Goal: Information Seeking & Learning: Learn about a topic

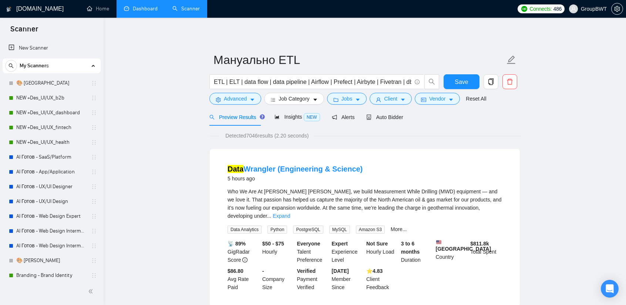
click at [151, 6] on link "Dashboard" at bounding box center [141, 9] width 34 height 6
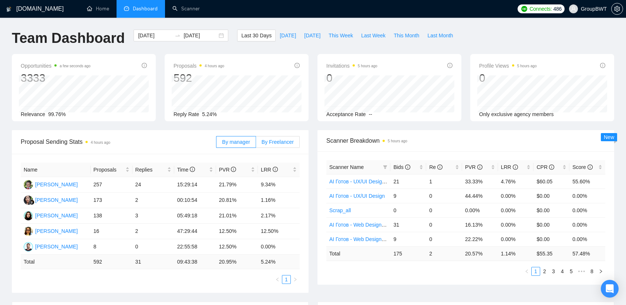
click at [279, 141] on span "By Freelancer" at bounding box center [278, 142] width 32 height 6
click at [256, 144] on input "By Freelancer" at bounding box center [256, 144] width 0 height 0
click at [238, 139] on span "By manager" at bounding box center [236, 142] width 28 height 6
click at [216, 144] on input "By manager" at bounding box center [216, 144] width 0 height 0
click at [337, 35] on span "This Week" at bounding box center [341, 35] width 24 height 8
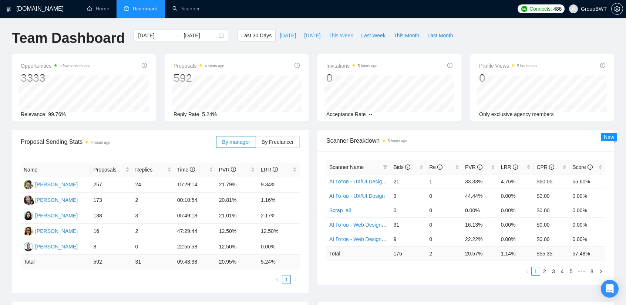
type input "[DATE]"
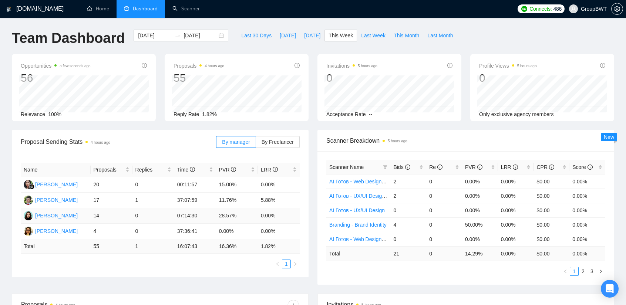
click at [104, 216] on td "14" at bounding box center [112, 216] width 42 height 16
click at [141, 215] on td "0" at bounding box center [153, 216] width 42 height 16
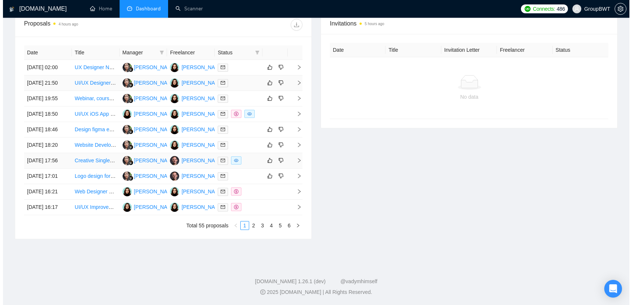
scroll to position [349, 0]
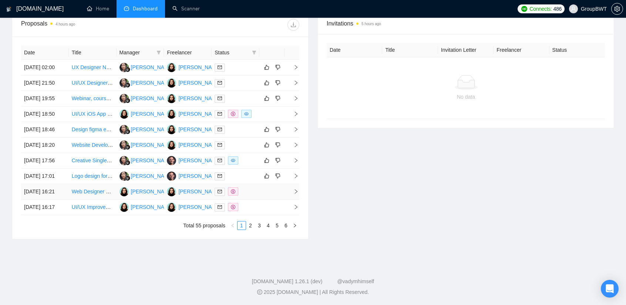
click at [267, 184] on td at bounding box center [271, 192] width 25 height 16
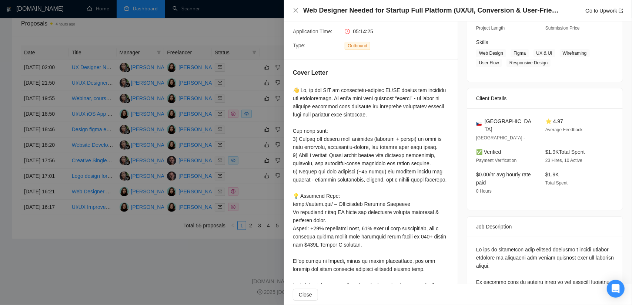
scroll to position [111, 0]
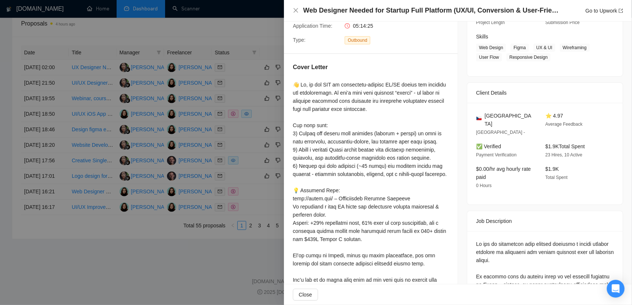
click at [218, 282] on div at bounding box center [316, 152] width 632 height 305
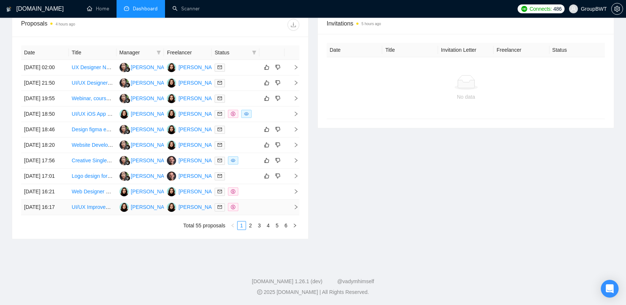
click at [260, 201] on td at bounding box center [271, 208] width 25 height 16
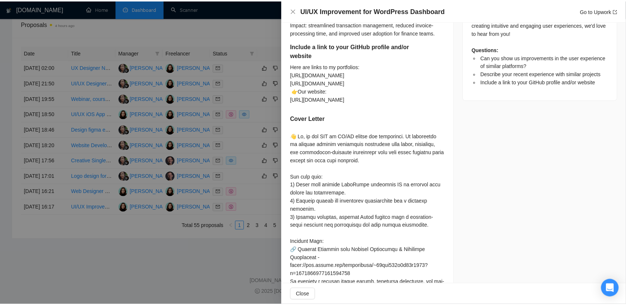
scroll to position [407, 0]
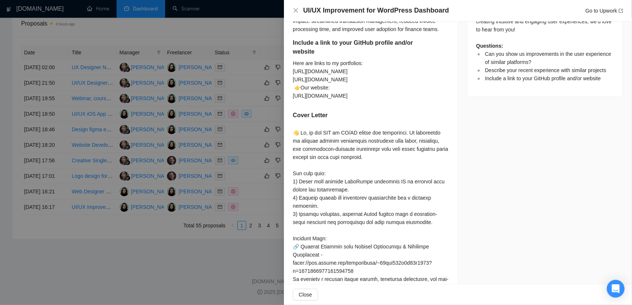
click at [200, 260] on div at bounding box center [316, 152] width 632 height 305
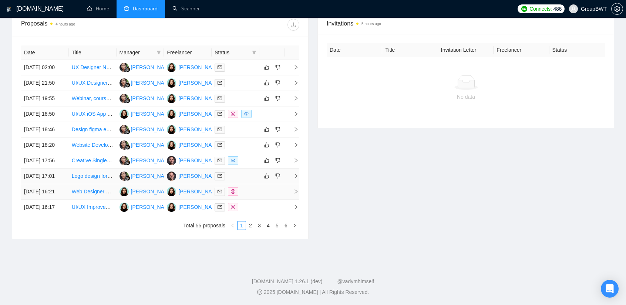
scroll to position [349, 0]
click at [280, 107] on td at bounding box center [271, 115] width 25 height 16
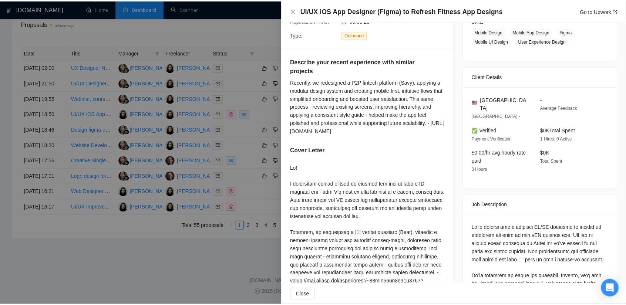
scroll to position [124, 0]
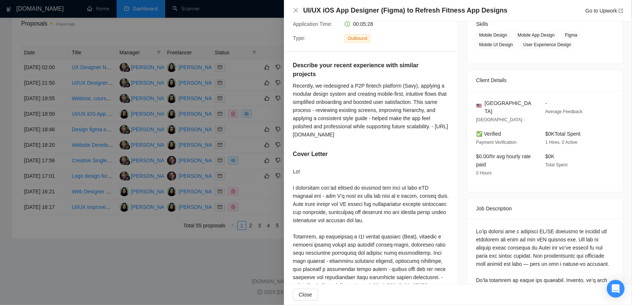
click at [216, 272] on div at bounding box center [316, 152] width 632 height 305
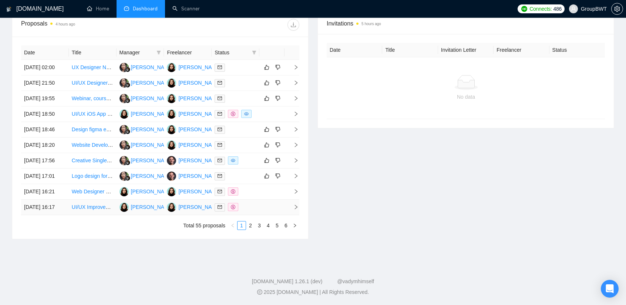
scroll to position [349, 0]
click at [252, 223] on link "2" at bounding box center [250, 226] width 8 height 8
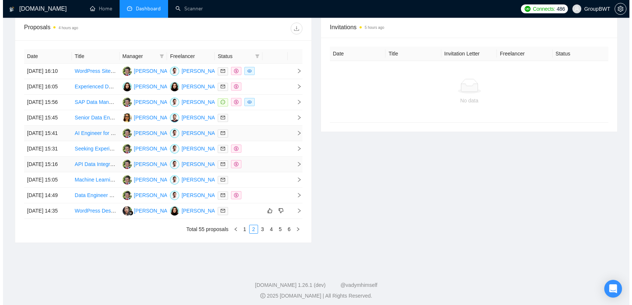
scroll to position [275, 0]
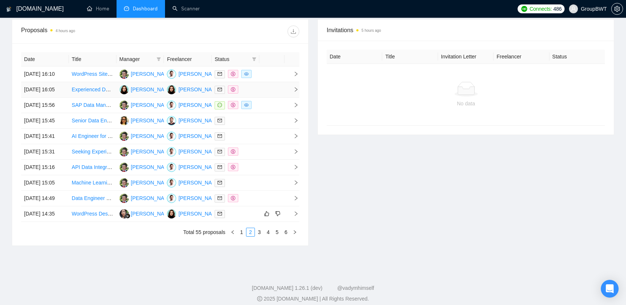
click at [252, 94] on div at bounding box center [236, 89] width 42 height 9
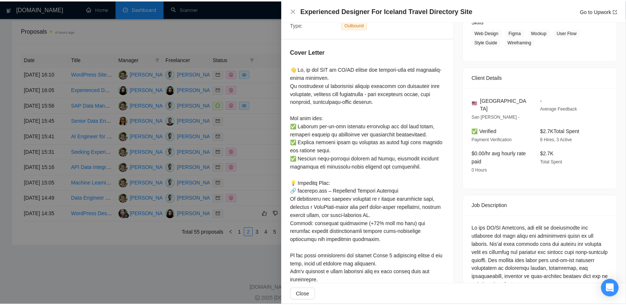
scroll to position [124, 0]
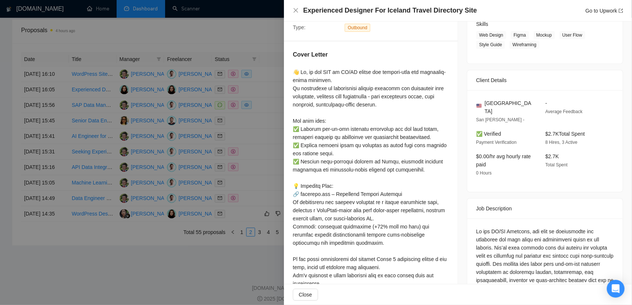
click at [271, 141] on div at bounding box center [316, 152] width 632 height 305
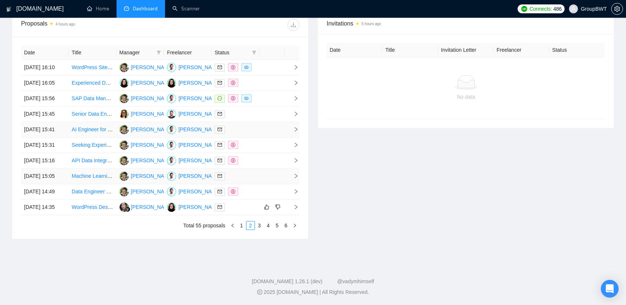
scroll to position [349, 0]
click at [244, 138] on td at bounding box center [236, 146] width 48 height 16
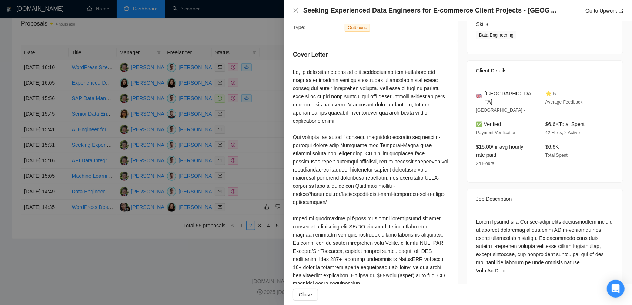
click at [269, 111] on div at bounding box center [316, 152] width 632 height 305
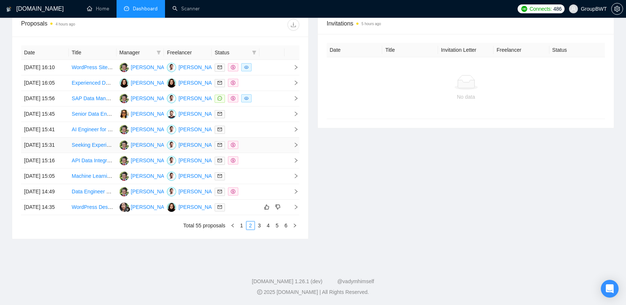
click at [257, 138] on td at bounding box center [236, 146] width 48 height 16
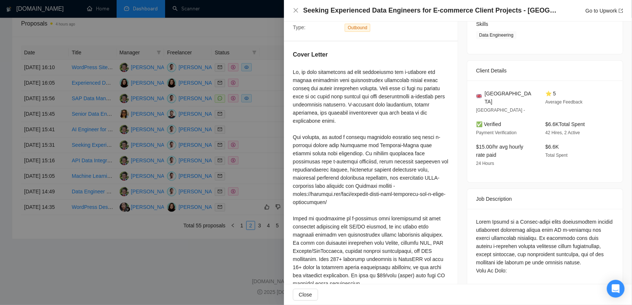
click at [252, 115] on div at bounding box center [316, 152] width 632 height 305
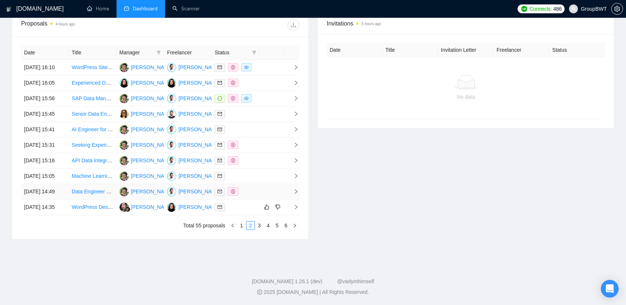
click at [254, 188] on div at bounding box center [236, 192] width 42 height 9
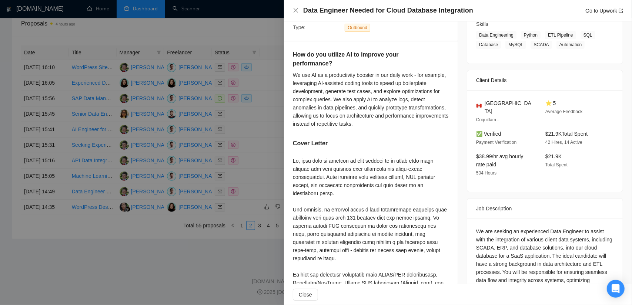
click at [268, 166] on div at bounding box center [316, 152] width 632 height 305
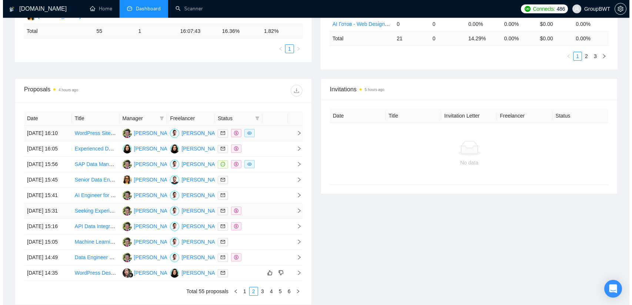
scroll to position [201, 0]
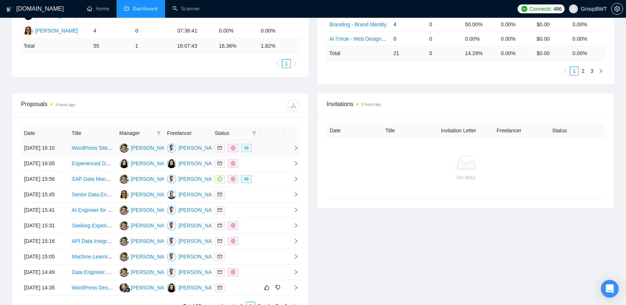
click at [263, 148] on td at bounding box center [271, 149] width 25 height 16
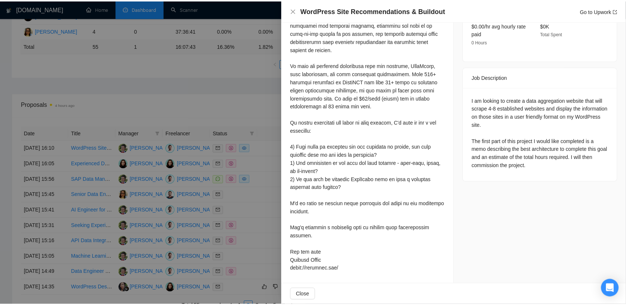
scroll to position [144, 0]
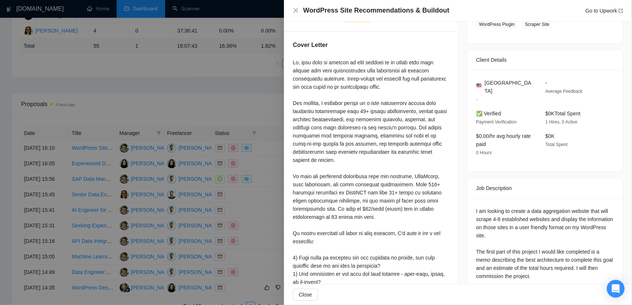
click at [242, 99] on div at bounding box center [316, 152] width 632 height 305
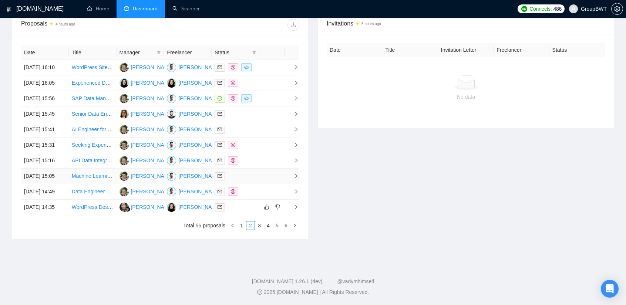
scroll to position [349, 0]
click at [262, 226] on link "3" at bounding box center [259, 226] width 8 height 8
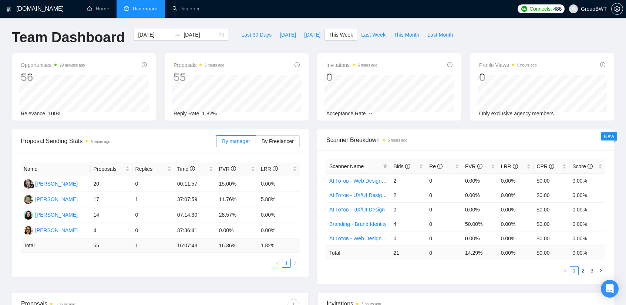
scroll to position [0, 0]
click at [100, 6] on link "Home" at bounding box center [98, 9] width 22 height 6
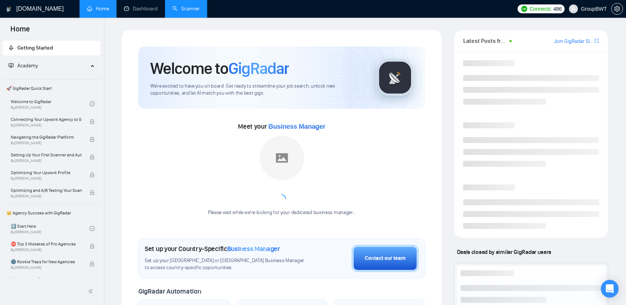
click at [178, 10] on link "Scanner" at bounding box center [185, 9] width 27 height 6
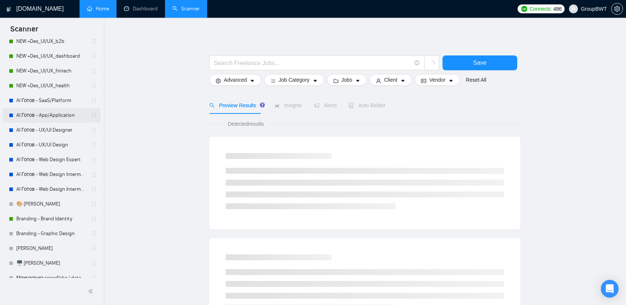
scroll to position [148, 0]
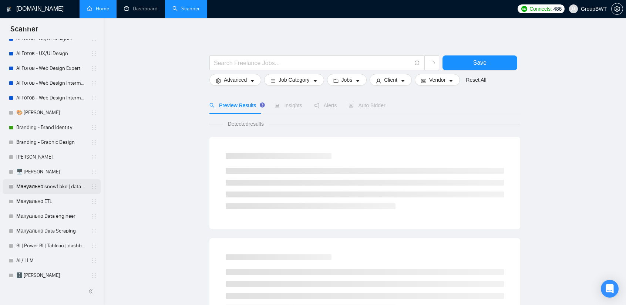
click at [46, 188] on link "Мануально snowflake | databricks" at bounding box center [51, 186] width 70 height 15
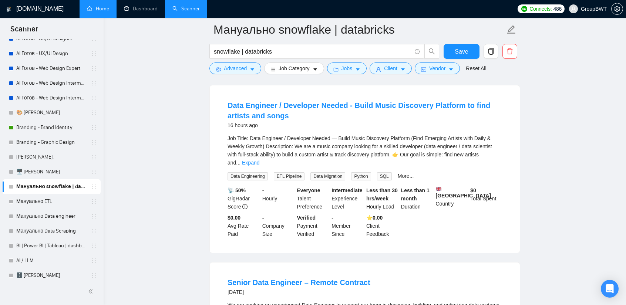
scroll to position [74, 0]
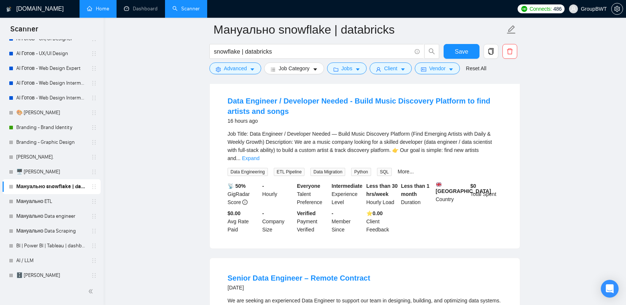
click at [259, 155] on link "Expand" at bounding box center [250, 158] width 17 height 6
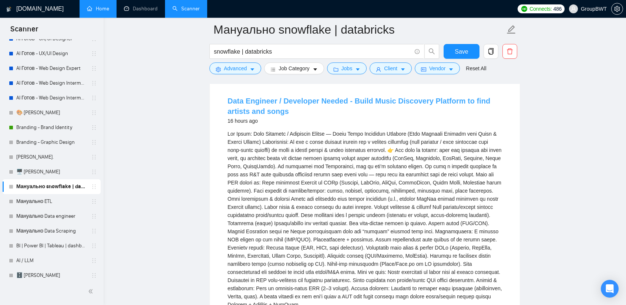
click at [301, 102] on link "Data Engineer / Developer Needed - Build Music Discovery Platform to find artis…" at bounding box center [359, 106] width 263 height 18
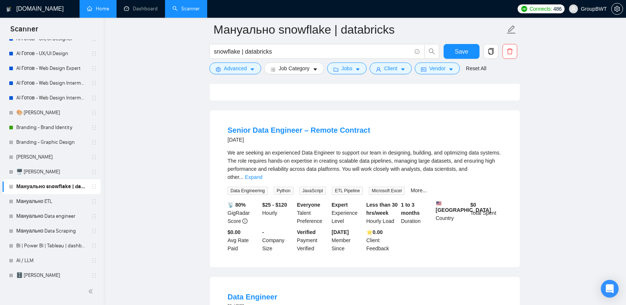
scroll to position [370, 0]
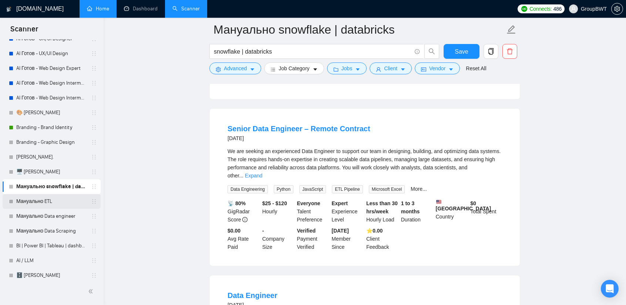
click at [55, 201] on link "Мануально ETL" at bounding box center [51, 201] width 70 height 15
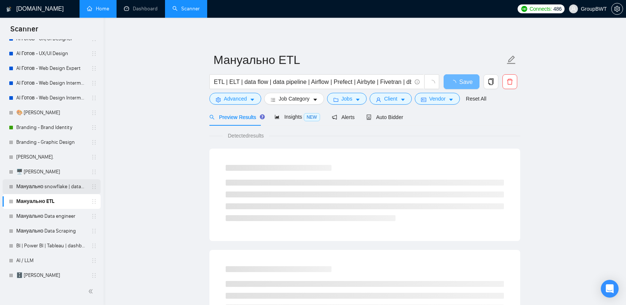
click at [60, 186] on link "Мануально snowflake | databricks" at bounding box center [51, 186] width 70 height 15
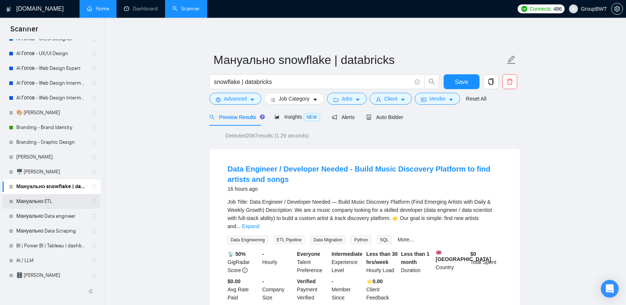
click at [33, 207] on link "Мануально ETL" at bounding box center [51, 201] width 70 height 15
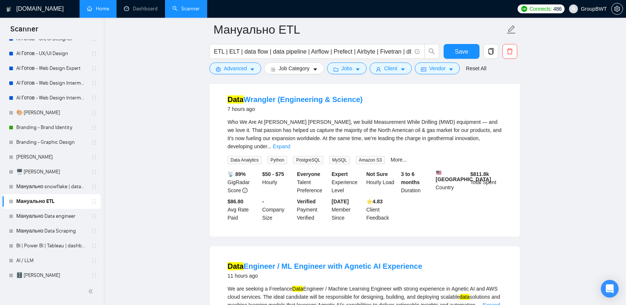
scroll to position [74, 0]
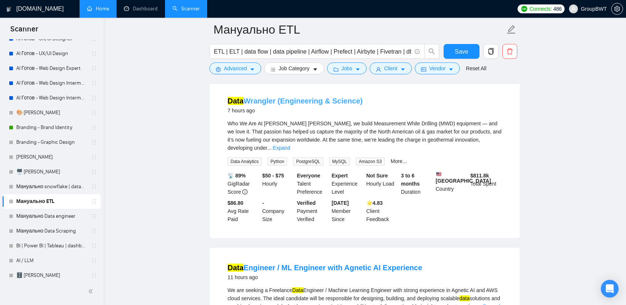
click at [329, 102] on link "Data Wrangler (Engineering & Science)" at bounding box center [295, 101] width 135 height 8
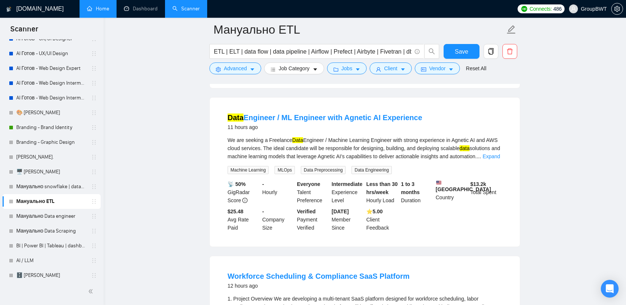
scroll to position [222, 0]
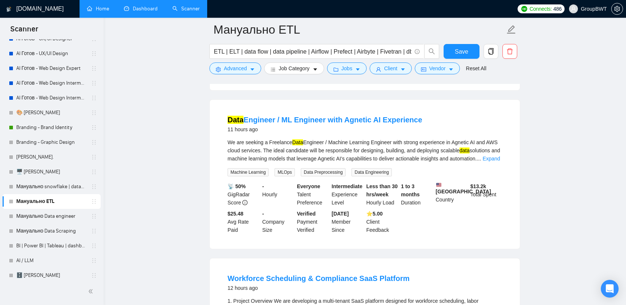
click at [142, 12] on link "Dashboard" at bounding box center [141, 9] width 34 height 6
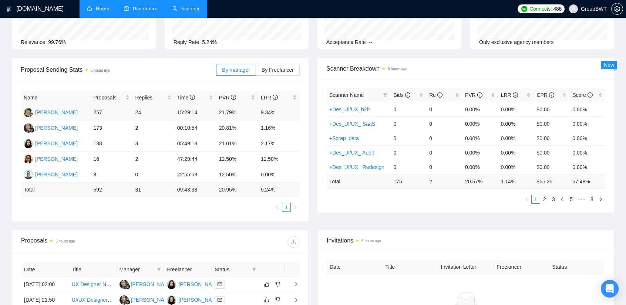
scroll to position [74, 0]
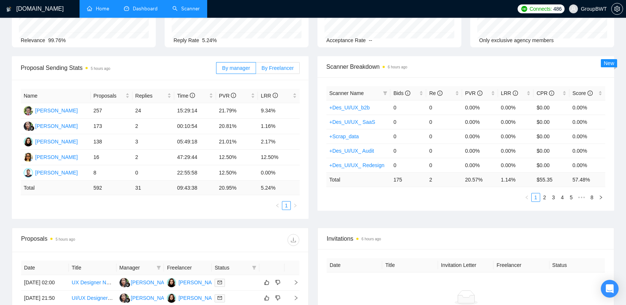
click at [293, 71] on label "By Freelancer" at bounding box center [278, 68] width 44 height 12
click at [256, 70] on input "By Freelancer" at bounding box center [256, 70] width 0 height 0
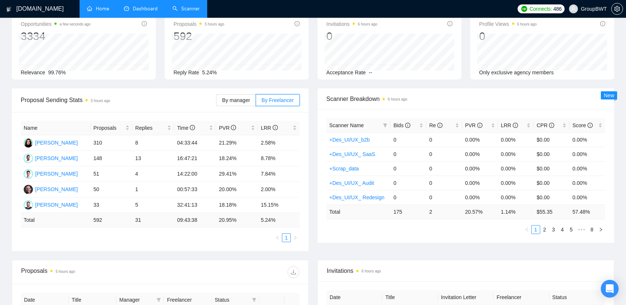
scroll to position [0, 0]
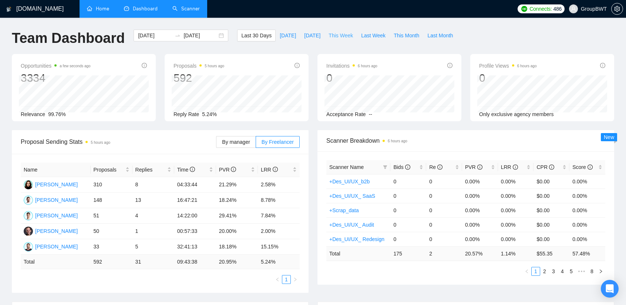
click at [329, 37] on span "This Week" at bounding box center [341, 35] width 24 height 8
type input "[DATE]"
click at [3, 90] on div "[DOMAIN_NAME] Home Dashboard Scanner Connects: 486 GroupBWT Team Dashboard [DAT…" at bounding box center [313, 297] width 626 height 595
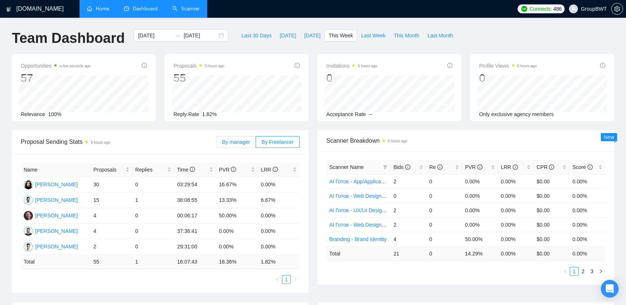
click at [244, 146] on label "By manager" at bounding box center [236, 142] width 40 height 12
click at [216, 144] on input "By manager" at bounding box center [216, 144] width 0 height 0
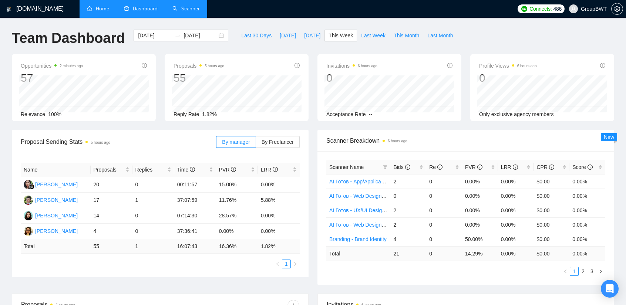
click at [8, 31] on div "Team Dashboard" at bounding box center [68, 42] width 122 height 24
click at [3, 128] on div "[DOMAIN_NAME] Home Dashboard Scanner Connects: 486 GroupBWT Team Dashboard [DAT…" at bounding box center [313, 293] width 626 height 586
click at [8, 105] on div "Opportunities 2 minutes ago 57 [DATE] Relevant 9 Relevance 100%" at bounding box center [83, 87] width 153 height 67
click at [3, 128] on div "[DOMAIN_NAME] Home Dashboard Scanner Connects: 486 GroupBWT Team Dashboard [DAT…" at bounding box center [313, 293] width 626 height 586
click at [157, 124] on div "Opportunities 3 minutes ago 57 [DATE] Relevant 9 Relevance 100% Proposals 5 hou…" at bounding box center [312, 92] width 611 height 76
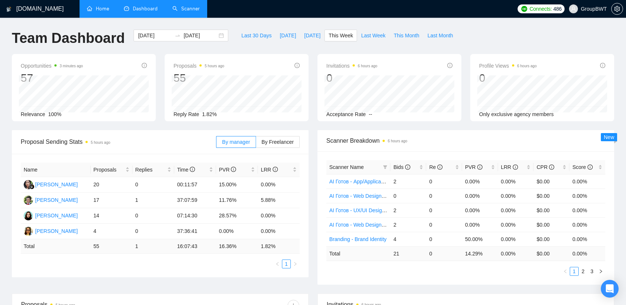
click at [176, 126] on div "Opportunities 3 minutes ago 57 [DATE] Relevant 9 Relevance 100% Proposals 5 hou…" at bounding box center [312, 92] width 611 height 76
drag, startPoint x: 4, startPoint y: 130, endPoint x: 10, endPoint y: 126, distance: 7.0
click at [4, 129] on div "[DOMAIN_NAME] Home Dashboard Scanner Connects: 486 GroupBWT Team Dashboard [DAT…" at bounding box center [313, 293] width 626 height 586
click at [361, 34] on span "Last Week" at bounding box center [373, 35] width 24 height 8
type input "[DATE]"
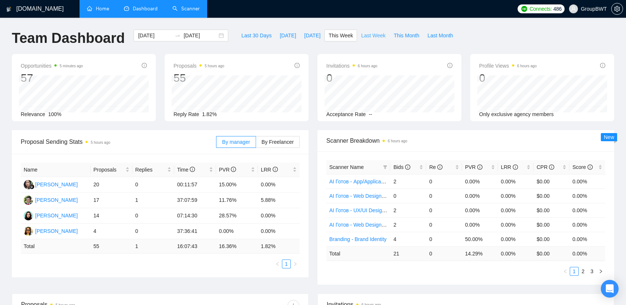
type input "[DATE]"
click at [0, 38] on div "[DOMAIN_NAME] Home Dashboard Scanner Connects: 486 GroupBWT Team Dashboard [DAT…" at bounding box center [313, 293] width 626 height 586
click at [398, 168] on span "Bids" at bounding box center [401, 167] width 17 height 6
click at [396, 165] on span "Bids" at bounding box center [401, 167] width 17 height 6
click at [181, 12] on link "Scanner" at bounding box center [185, 9] width 27 height 6
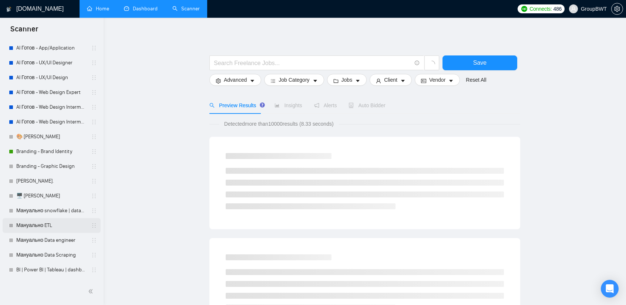
scroll to position [148, 0]
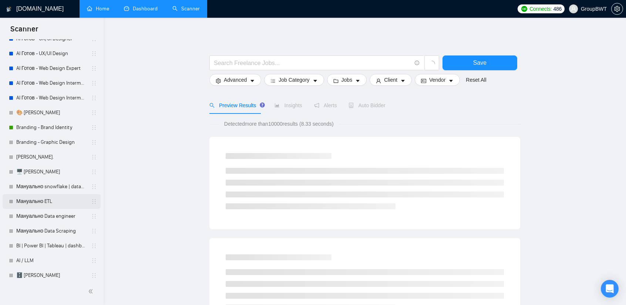
click at [46, 201] on link "Мануально ETL" at bounding box center [51, 201] width 70 height 15
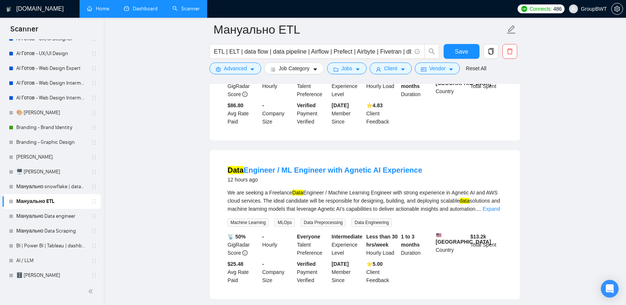
scroll to position [185, 0]
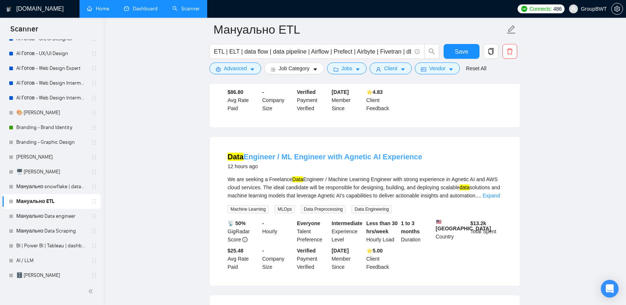
click at [370, 153] on link "Data Engineer / ML Engineer with Agnetic AI Experience" at bounding box center [325, 157] width 195 height 8
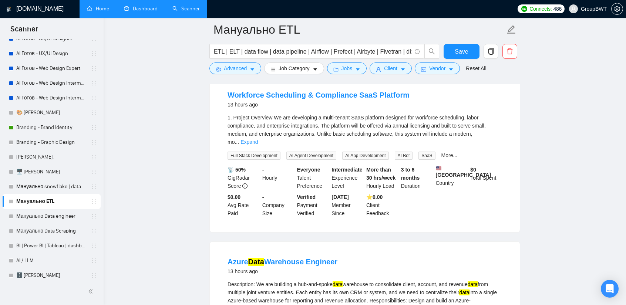
scroll to position [407, 0]
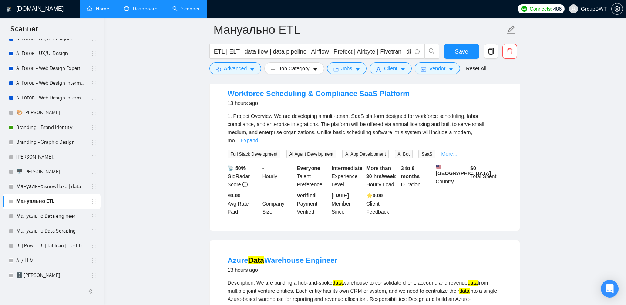
click at [443, 151] on link "More..." at bounding box center [449, 154] width 16 height 6
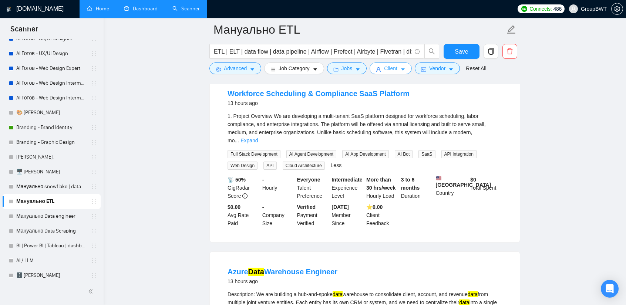
click at [401, 70] on icon "caret-down" at bounding box center [403, 70] width 4 height 2
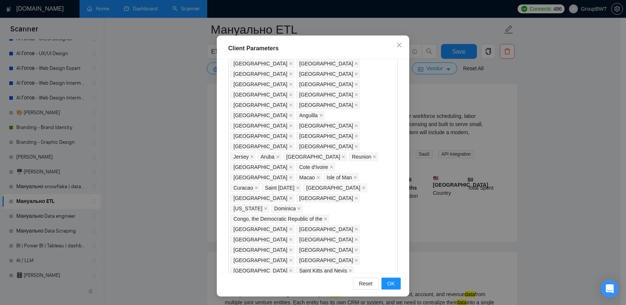
scroll to position [481, 0]
click at [550, 151] on div "Client Parameters Client Location Include Client Countries Select Exclude Clien…" at bounding box center [313, 152] width 626 height 305
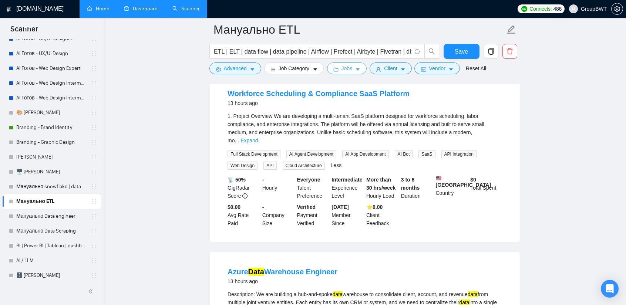
click at [343, 68] on span "Jobs" at bounding box center [347, 68] width 11 height 8
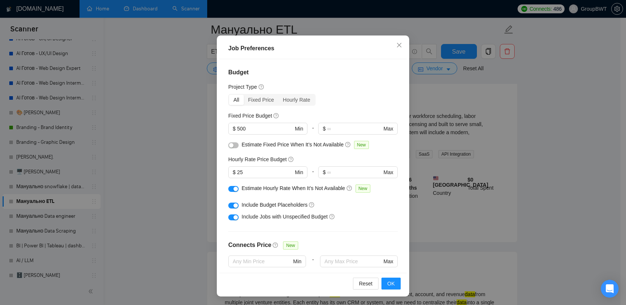
click at [545, 125] on div "Job Preferences Budget Project Type All Fixed Price Hourly Rate Fixed Price Bud…" at bounding box center [313, 152] width 626 height 305
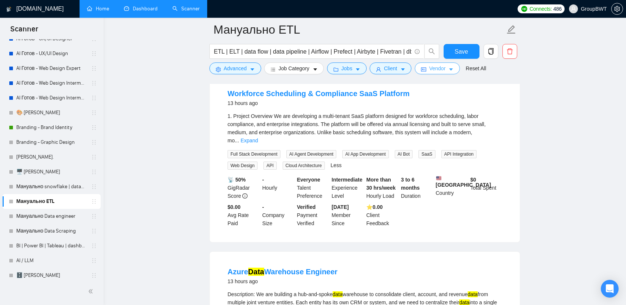
click at [434, 70] on span "Vendor" at bounding box center [437, 68] width 16 height 8
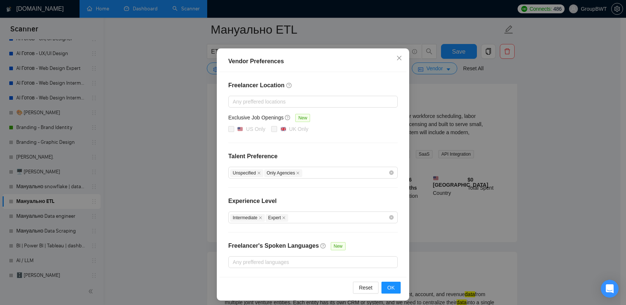
scroll to position [36, 0]
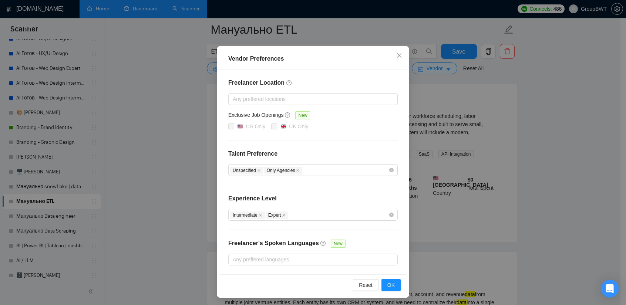
click at [563, 134] on div "Vendor Preferences Freelancer Location Any preffered locations Exclusive Job Op…" at bounding box center [313, 152] width 626 height 305
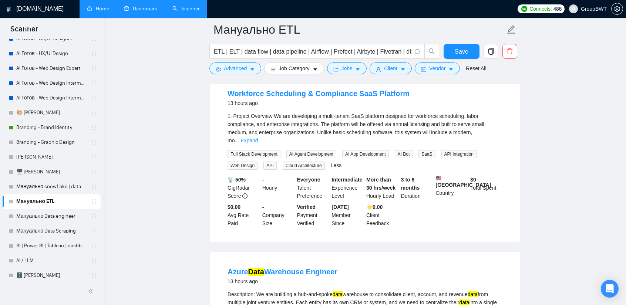
click at [379, 99] on h4 "Workforce Scheduling & Compliance SaaS Platform" at bounding box center [319, 93] width 182 height 10
click at [377, 97] on link "Workforce Scheduling & Compliance SaaS Platform" at bounding box center [319, 94] width 182 height 8
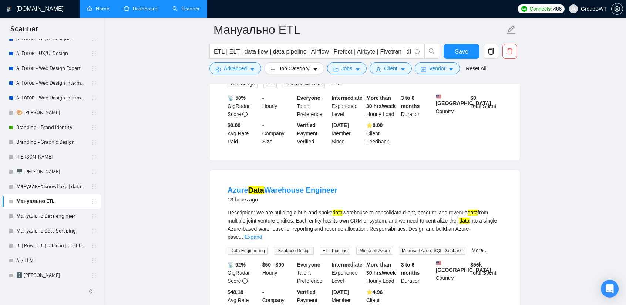
scroll to position [555, 0]
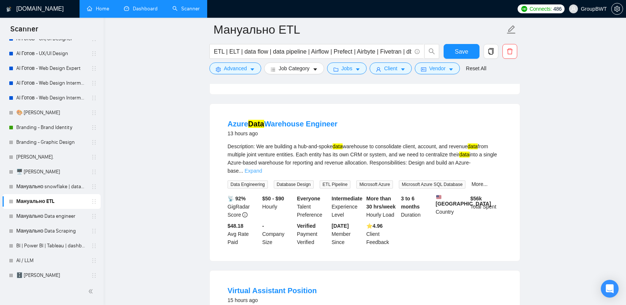
click at [262, 168] on link "Expand" at bounding box center [253, 171] width 17 height 6
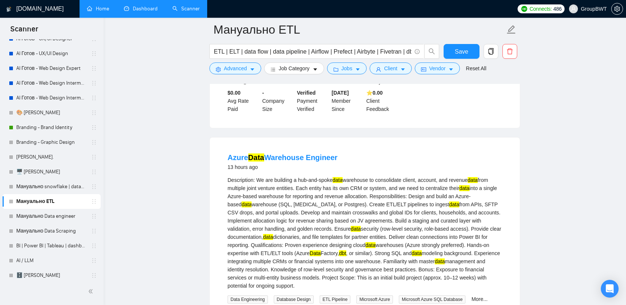
scroll to position [518, 0]
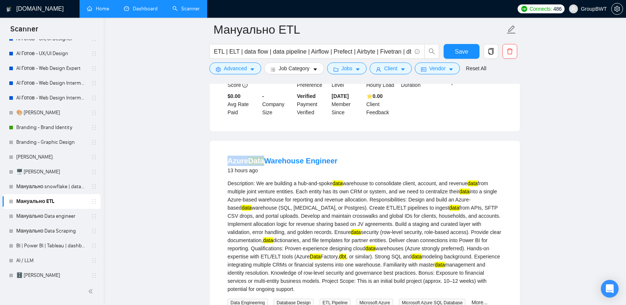
drag, startPoint x: 226, startPoint y: 149, endPoint x: 263, endPoint y: 151, distance: 37.8
click at [263, 151] on li "Azure Data Warehouse Engineer 13 hours ago Description: We are building a hub-a…" at bounding box center [365, 260] width 292 height 221
copy link "Azure Data"
click at [231, 150] on li "Azure Data Warehouse Engineer 13 hours ago Description: We are building a hub-a…" at bounding box center [365, 260] width 292 height 221
click at [222, 150] on li "Azure Data Warehouse Engineer 13 hours ago Description: We are building a hub-a…" at bounding box center [365, 260] width 292 height 221
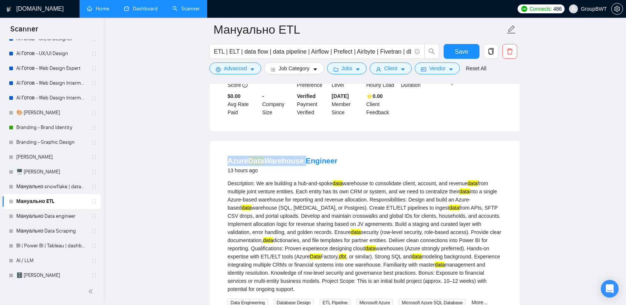
drag, startPoint x: 227, startPoint y: 151, endPoint x: 303, endPoint y: 153, distance: 76.2
click at [303, 153] on li "Azure Data Warehouse Engineer 13 hours ago Description: We are building a hub-a…" at bounding box center [365, 260] width 292 height 221
copy link "Azure Data Warehouse"
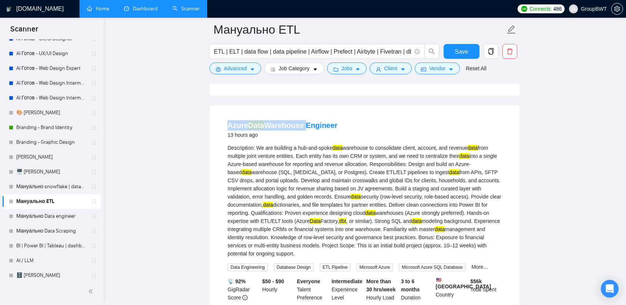
scroll to position [555, 0]
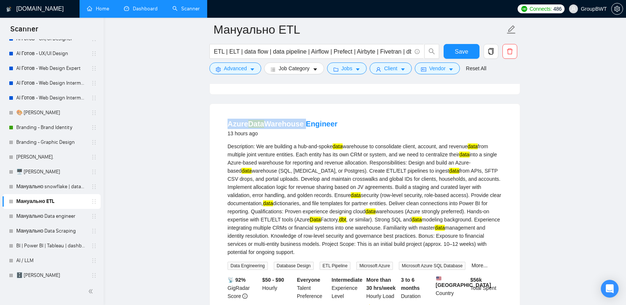
copy link "Azure Data Warehouse"
click at [239, 71] on span "Advanced" at bounding box center [235, 68] width 23 height 8
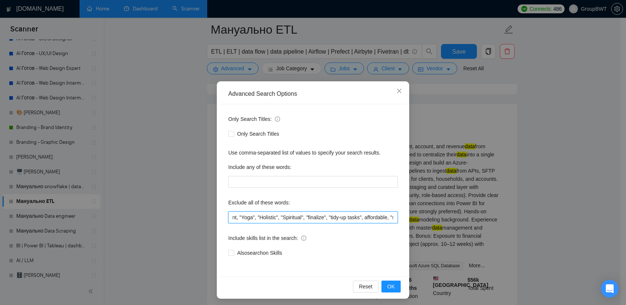
scroll to position [0, 2052]
drag, startPoint x: 360, startPoint y: 218, endPoint x: 474, endPoint y: 219, distance: 113.6
click at [474, 219] on div "Advanced Search Options Only Search Titles: Only Search Titles Use comma-separa…" at bounding box center [313, 152] width 626 height 305
click at [383, 219] on input "no agencies, SDR, Digital Marketing Manager, Creative Strategist, Lead Generati…" at bounding box center [312, 218] width 169 height 12
click at [391, 219] on input "no agencies, SDR, Digital Marketing Manager, Creative Strategist, Lead Generati…" at bounding box center [312, 218] width 169 height 12
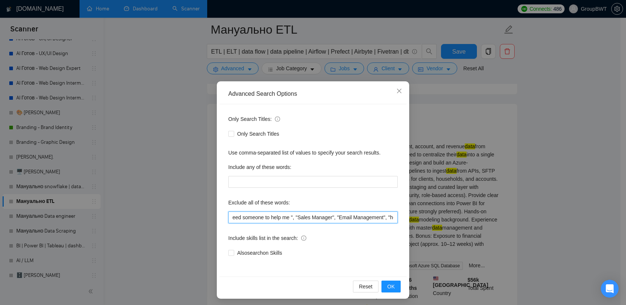
paste input "Azure Data Warehouse"
click at [387, 217] on input "no agencies, SDR, Digital Marketing Manager, Creative Strategist, Lead Generati…" at bounding box center [312, 218] width 169 height 12
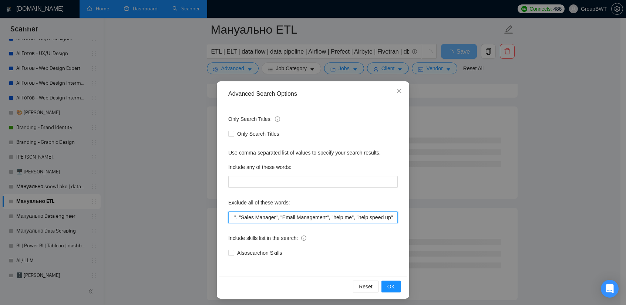
scroll to position [0, 2106]
click at [385, 222] on input "no agencies, SDR, Digital Marketing Manager, Creative Strategist, Lead Generati…" at bounding box center [312, 218] width 169 height 12
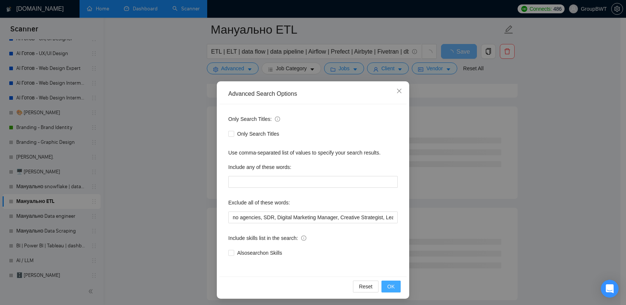
click at [390, 290] on span "OK" at bounding box center [390, 287] width 7 height 8
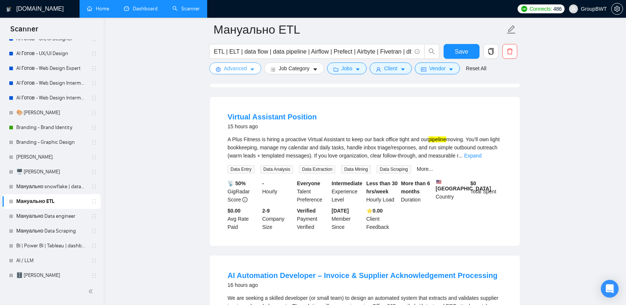
scroll to position [555, 0]
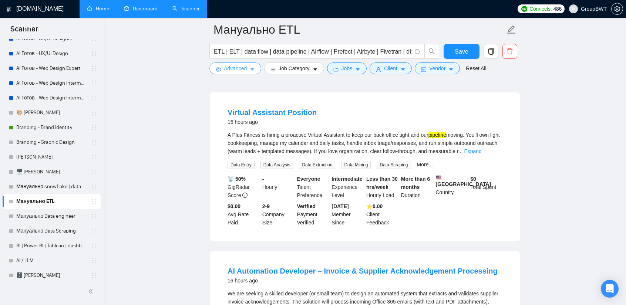
click at [239, 72] on span "Advanced" at bounding box center [235, 68] width 23 height 8
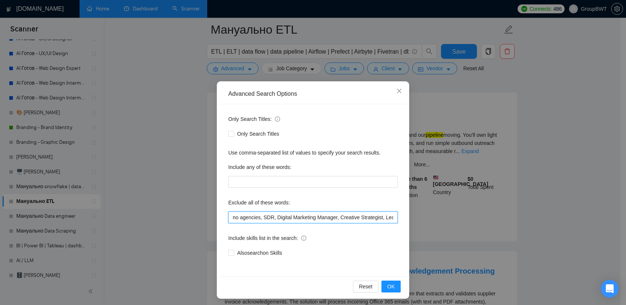
click at [293, 216] on input "no agencies, SDR, Digital Marketing Manager, Creative Strategist, Lead Generati…" at bounding box center [312, 218] width 169 height 12
click at [596, 156] on div "Advanced Search Options Only Search Titles: Only Search Titles Use comma-separa…" at bounding box center [313, 152] width 626 height 305
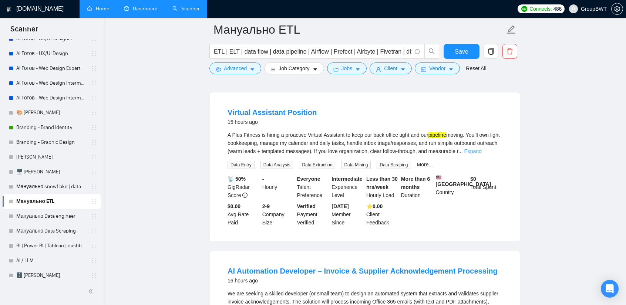
click at [481, 152] on link "Expand" at bounding box center [472, 151] width 17 height 6
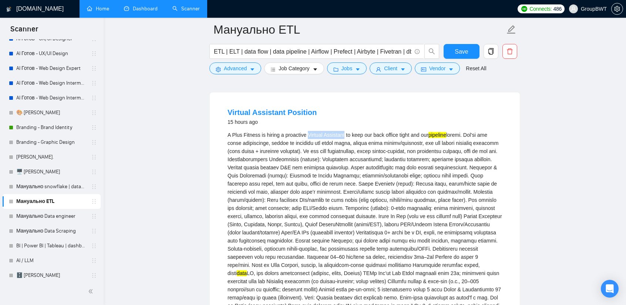
drag, startPoint x: 307, startPoint y: 127, endPoint x: 342, endPoint y: 128, distance: 35.5
click at [342, 128] on li "Virtual Assistant Position 15 hours ago A Plus Fitness is hiring a proactive Vi…" at bounding box center [365, 268] width 292 height 335
copy div "Virtual Assistant"
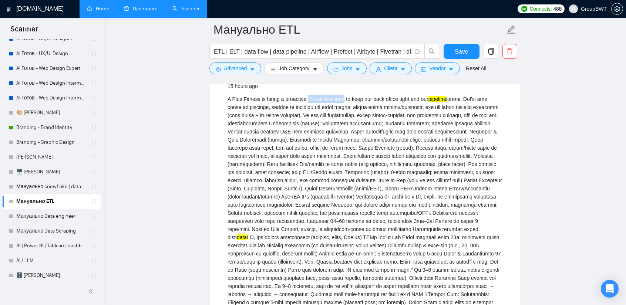
scroll to position [592, 0]
copy div "Virtual Assistant"
click at [238, 67] on span "Advanced" at bounding box center [235, 68] width 23 height 8
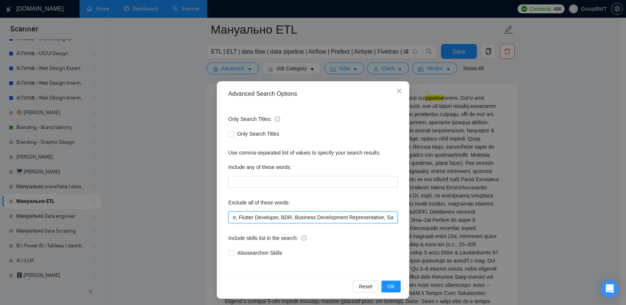
scroll to position [0, 2106]
drag, startPoint x: 345, startPoint y: 213, endPoint x: 485, endPoint y: 224, distance: 141.0
click at [485, 224] on div "Advanced Search Options Only Search Titles: Only Search Titles Use comma-separa…" at bounding box center [313, 152] width 626 height 305
click at [387, 215] on input "no agencies, SDR, Digital Marketing Manager, Creative Strategist, Lead Generati…" at bounding box center [312, 218] width 169 height 12
click at [393, 218] on input "no agencies, SDR, Digital Marketing Manager, Creative Strategist, Lead Generati…" at bounding box center [312, 218] width 169 height 12
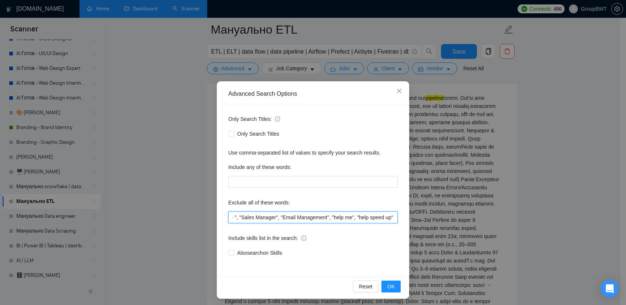
paste input "Virtual Assistant"
click at [388, 216] on input "no agencies, SDR, Digital Marketing Manager, Creative Strategist, Lead Generati…" at bounding box center [312, 218] width 169 height 12
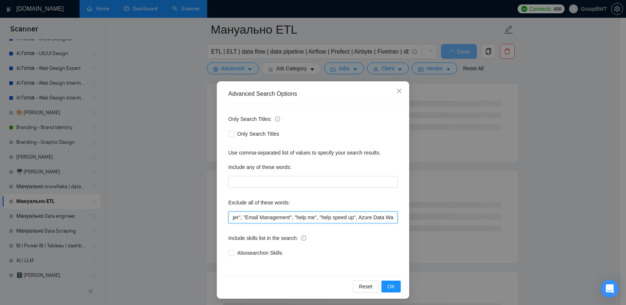
scroll to position [0, 2147]
type input "no agencies, SDR, Digital Marketing Manager, Creative Strategist, Lead Generati…"
click at [387, 283] on span "OK" at bounding box center [390, 287] width 7 height 8
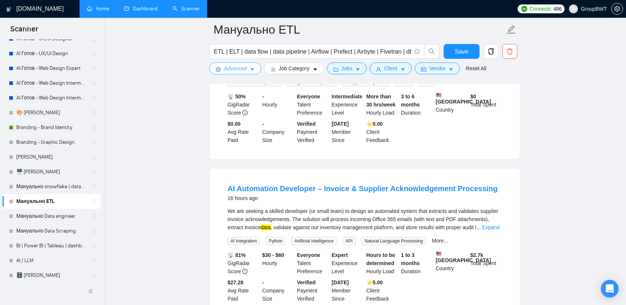
scroll to position [555, 0]
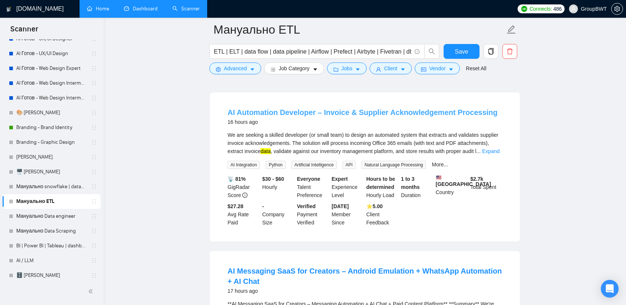
click at [344, 111] on link "AI Automation Developer – Invoice & Supplier Acknowledgement Processing" at bounding box center [363, 112] width 270 height 8
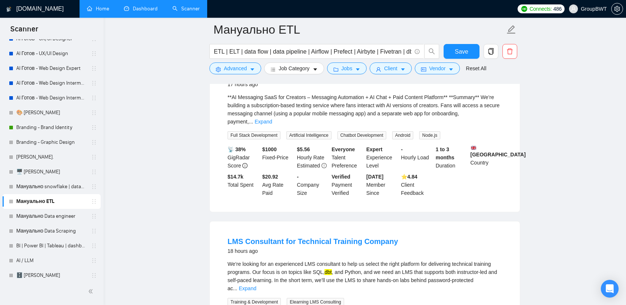
scroll to position [740, 0]
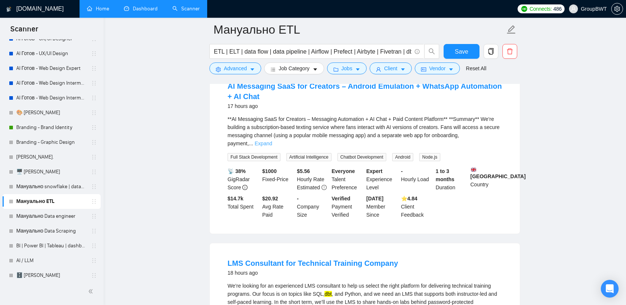
click at [272, 141] on link "Expand" at bounding box center [263, 144] width 17 height 6
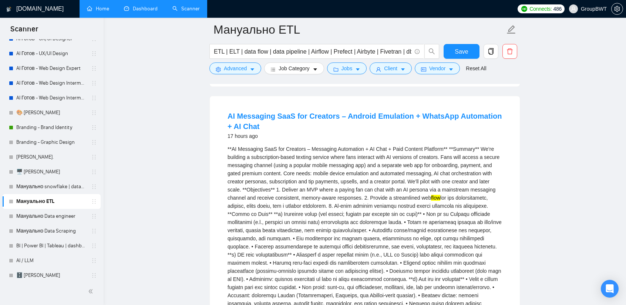
scroll to position [703, 0]
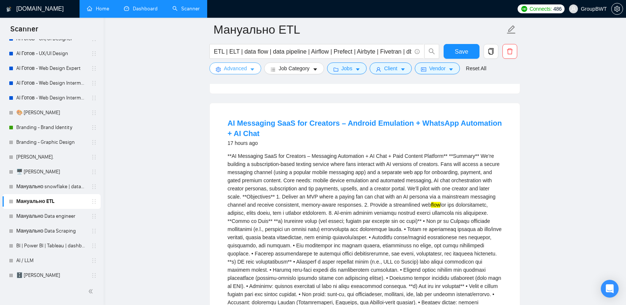
click at [253, 70] on icon "caret-down" at bounding box center [252, 69] width 5 height 5
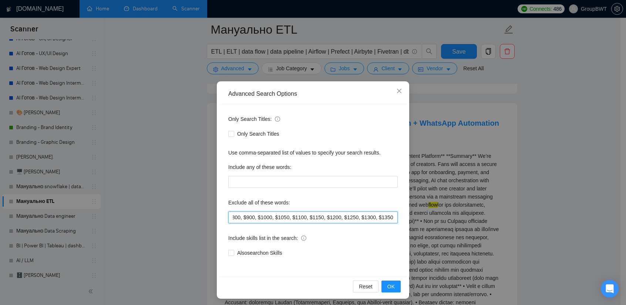
scroll to position [0, 2147]
drag, startPoint x: 381, startPoint y: 219, endPoint x: 485, endPoint y: 221, distance: 104.7
click at [485, 221] on div "Advanced Search Options Only Search Titles: Only Search Titles Use comma-separa…" at bounding box center [313, 152] width 626 height 305
click at [376, 219] on input "no agencies, SDR, Digital Marketing Manager, Creative Strategist, Lead Generati…" at bounding box center [312, 218] width 169 height 12
click at [387, 217] on input "no agencies, SDR, Digital Marketing Manager, Creative Strategist, Lead Generati…" at bounding box center [312, 218] width 169 height 12
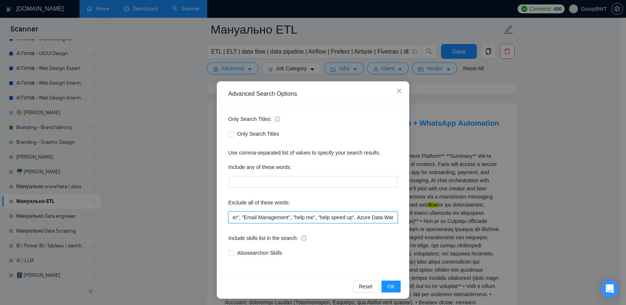
click at [352, 215] on input "no agencies, SDR, Digital Marketing Manager, Creative Strategist, Lead Generati…" at bounding box center [312, 218] width 169 height 12
click at [348, 216] on input "no agencies, SDR, Digital Marketing Manager, Creative Strategist, Lead Generati…" at bounding box center [312, 218] width 169 height 12
click at [347, 219] on input "no agencies, SDR, Digital Marketing Manager, Creative Strategist, Lead Generati…" at bounding box center [312, 218] width 169 height 12
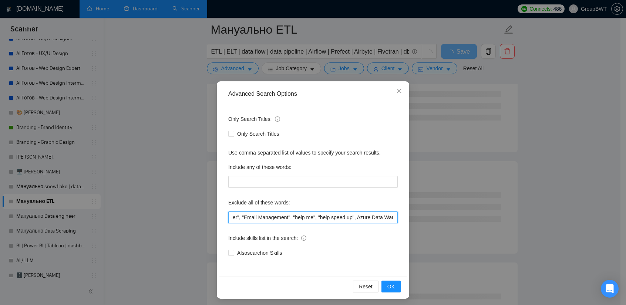
click at [348, 217] on input "no agencies, SDR, Digital Marketing Manager, Creative Strategist, Lead Generati…" at bounding box center [312, 218] width 169 height 12
click at [298, 219] on input "no agencies, SDR, Digital Marketing Manager, Creative Strategist, Lead Generati…" at bounding box center [312, 218] width 169 height 12
drag, startPoint x: 364, startPoint y: 217, endPoint x: 472, endPoint y: 217, distance: 108.0
click at [478, 217] on div "Advanced Search Options Only Search Titles: Only Search Titles Use comma-separa…" at bounding box center [313, 152] width 626 height 305
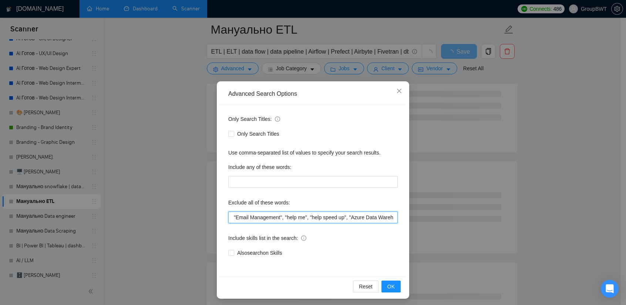
click at [388, 216] on input "no agencies, SDR, Digital Marketing Manager, Creative Strategist, Lead Generati…" at bounding box center [312, 218] width 169 height 12
click at [391, 218] on input "no agencies, SDR, Digital Marketing Manager, Creative Strategist, Lead Generati…" at bounding box center [312, 218] width 169 height 12
paste input "Azure preferred"
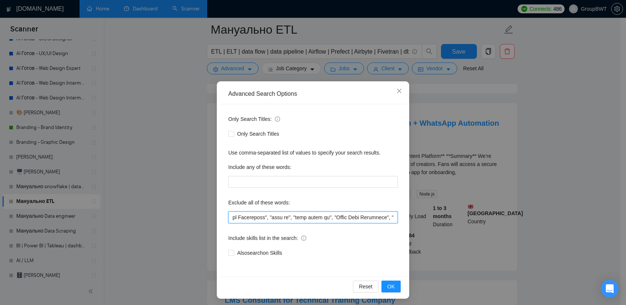
scroll to position [0, 2198]
click at [391, 216] on input "text" at bounding box center [312, 218] width 169 height 12
click at [392, 282] on button "OK" at bounding box center [390, 287] width 19 height 12
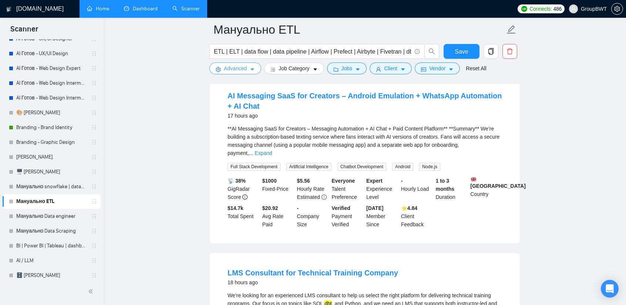
scroll to position [703, 0]
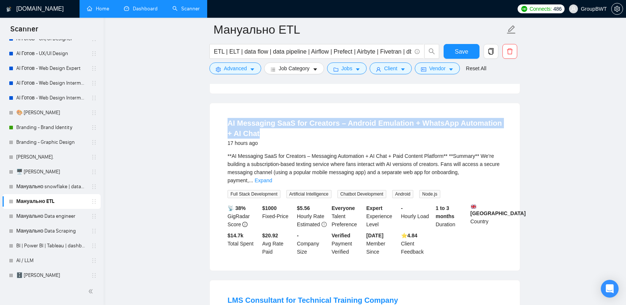
drag, startPoint x: 242, startPoint y: 121, endPoint x: 299, endPoint y: 136, distance: 59.3
click at [298, 137] on li "AI Messaging SaaS for Creators – Android Emulation + WhatsApp Automation + AI C…" at bounding box center [365, 187] width 292 height 150
copy link "AI Messaging SaaS for Creators – Android Emulation + WhatsApp Automation + AI C…"
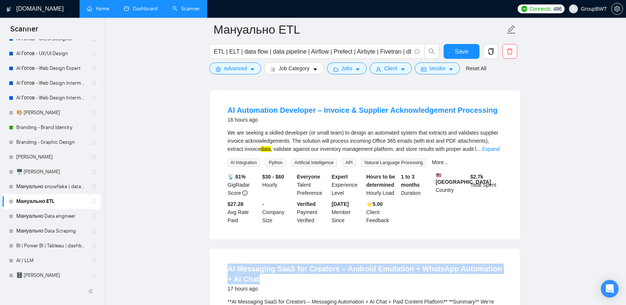
scroll to position [555, 0]
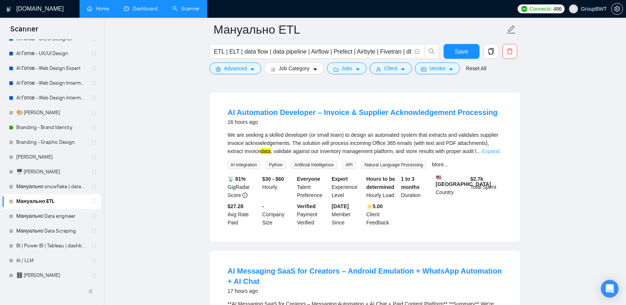
click at [489, 149] on link "Expand" at bounding box center [490, 151] width 17 height 6
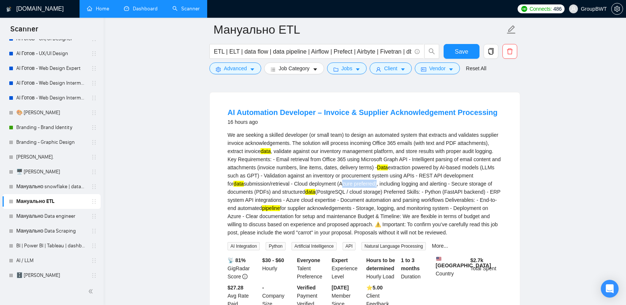
drag, startPoint x: 360, startPoint y: 181, endPoint x: 324, endPoint y: 182, distance: 35.5
click at [324, 182] on div "We are seeking a skilled developer (or small team) to design an automated syste…" at bounding box center [365, 184] width 275 height 106
copy div "Azure preferred"
click at [238, 73] on button "Advanced" at bounding box center [235, 69] width 52 height 12
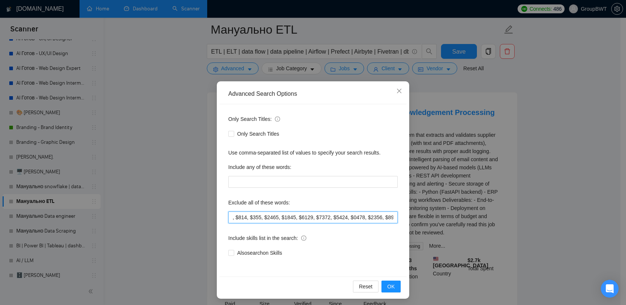
scroll to position [0, 2197]
drag, startPoint x: 344, startPoint y: 220, endPoint x: 502, endPoint y: 222, distance: 158.0
click at [502, 222] on div "Advanced Search Options Only Search Titles: Only Search Titles Use comma-separa…" at bounding box center [313, 152] width 626 height 305
click at [374, 220] on input "text" at bounding box center [312, 218] width 169 height 12
drag, startPoint x: 386, startPoint y: 218, endPoint x: 350, endPoint y: 219, distance: 36.3
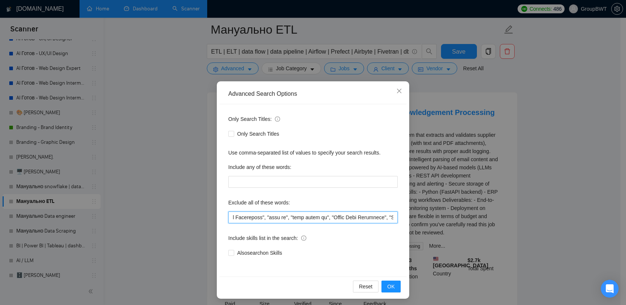
click at [350, 219] on input "text" at bounding box center [312, 218] width 169 height 12
paste input "text"
click at [388, 217] on input "text" at bounding box center [312, 218] width 169 height 12
click at [354, 216] on input "text" at bounding box center [312, 218] width 169 height 12
click at [351, 216] on input "text" at bounding box center [312, 218] width 169 height 12
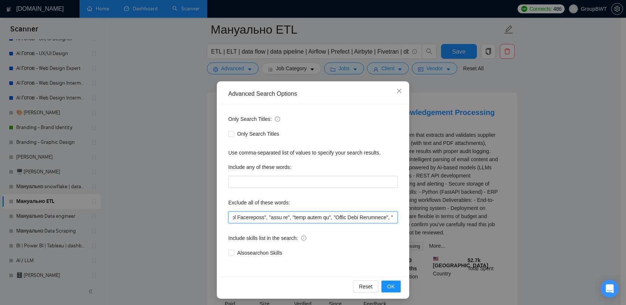
scroll to position [0, 2193]
click at [391, 283] on span "OK" at bounding box center [390, 287] width 7 height 8
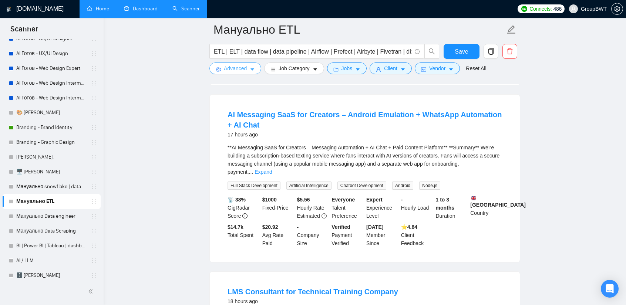
scroll to position [555, 0]
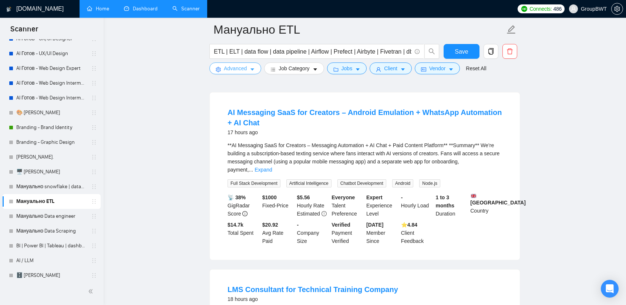
click at [240, 69] on span "Advanced" at bounding box center [235, 68] width 23 height 8
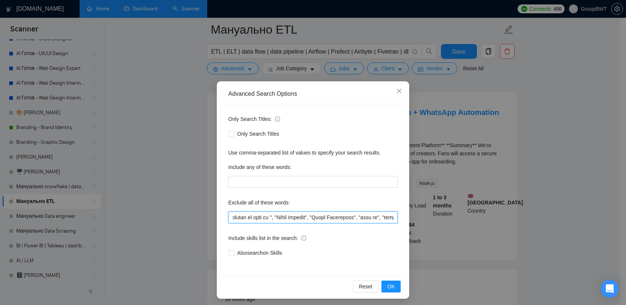
scroll to position [0, 2193]
drag, startPoint x: 349, startPoint y: 219, endPoint x: 461, endPoint y: 217, distance: 112.1
click at [463, 217] on div "Advanced Search Options Only Search Titles: Only Search Titles Use comma-separa…" at bounding box center [313, 152] width 626 height 305
click at [337, 218] on input "text" at bounding box center [312, 218] width 169 height 12
click at [349, 216] on input "text" at bounding box center [312, 218] width 169 height 12
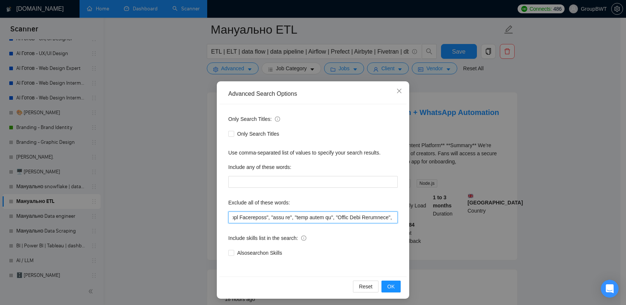
scroll to position [0, 2191]
click at [314, 216] on input "text" at bounding box center [312, 218] width 169 height 12
click at [309, 218] on input "text" at bounding box center [312, 218] width 169 height 12
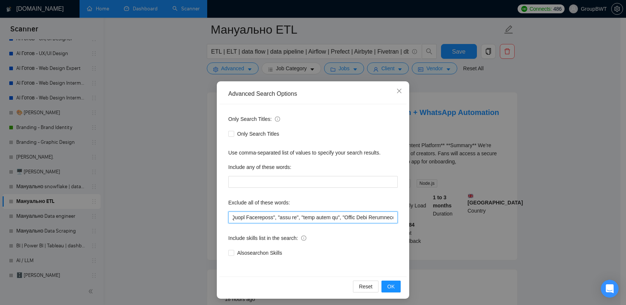
click at [312, 218] on input "text" at bounding box center [312, 218] width 169 height 12
click at [259, 218] on input "text" at bounding box center [312, 218] width 169 height 12
drag, startPoint x: 238, startPoint y: 216, endPoint x: 330, endPoint y: 219, distance: 91.4
click at [327, 219] on input "text" at bounding box center [312, 218] width 169 height 12
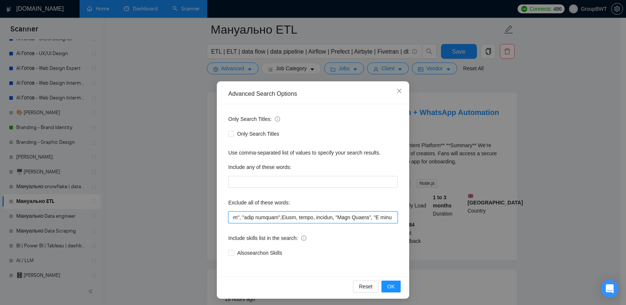
click at [339, 219] on input "text" at bounding box center [312, 218] width 169 height 12
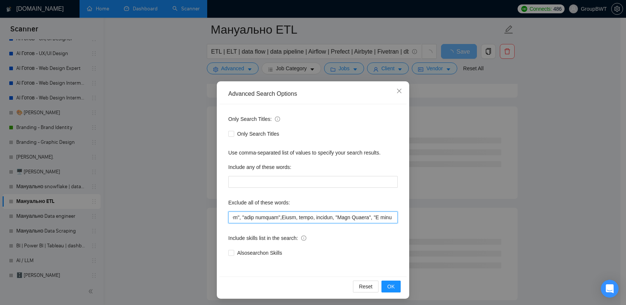
click at [349, 216] on input "text" at bounding box center [312, 218] width 169 height 12
click at [344, 217] on input "text" at bounding box center [312, 218] width 169 height 12
click at [277, 219] on input "text" at bounding box center [312, 218] width 169 height 12
click at [380, 216] on input "text" at bounding box center [312, 218] width 169 height 12
click at [381, 216] on input "text" at bounding box center [312, 218] width 169 height 12
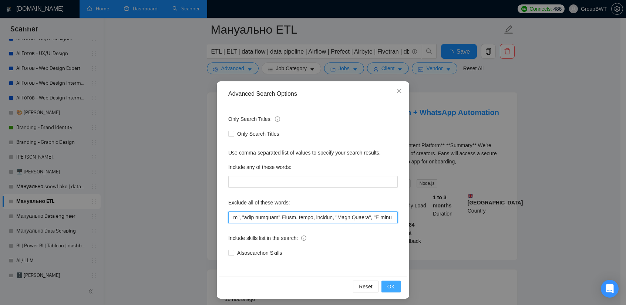
type input "no agencies, SDR, Digital Marketing Manager, Creative Strategist, Lead Generati…"
click at [391, 285] on span "OK" at bounding box center [390, 287] width 7 height 8
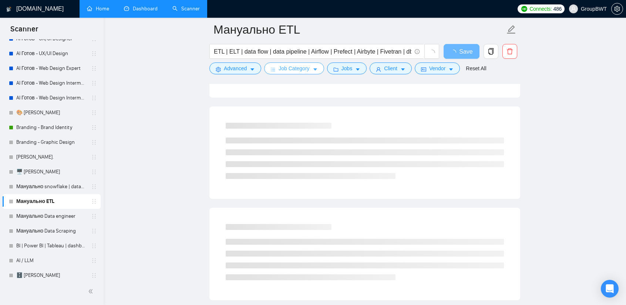
click at [297, 65] on span "Job Category" at bounding box center [294, 68] width 31 height 8
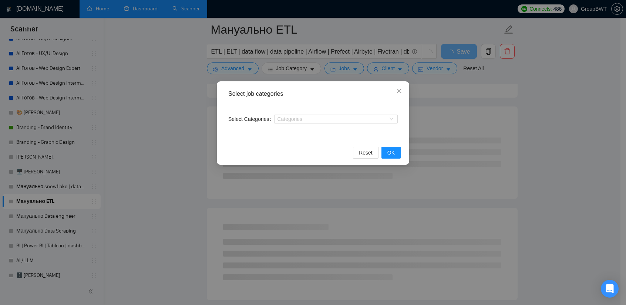
click at [540, 90] on div "Select job categories Select Categories Categories Reset OK" at bounding box center [313, 152] width 626 height 305
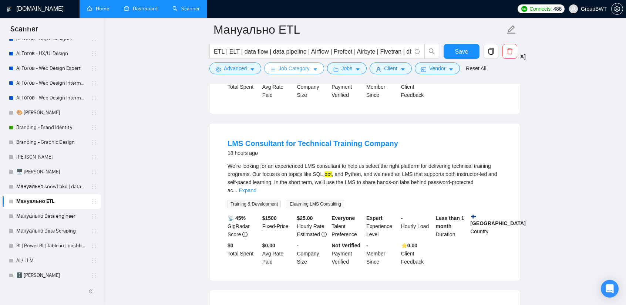
scroll to position [703, 0]
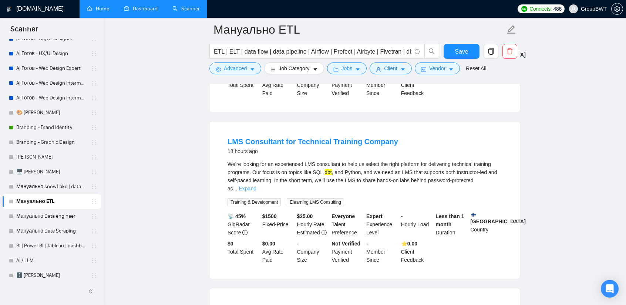
click at [256, 186] on link "Expand" at bounding box center [247, 189] width 17 height 6
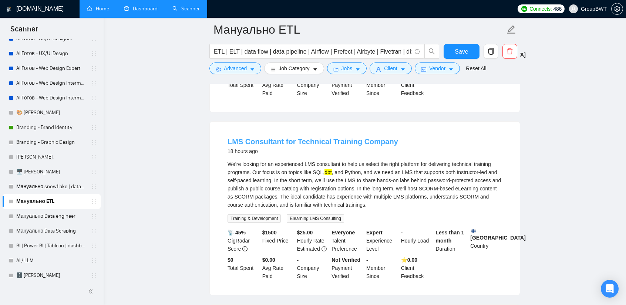
click at [349, 138] on link "LMS Consultant for Technical Training Company" at bounding box center [313, 142] width 171 height 8
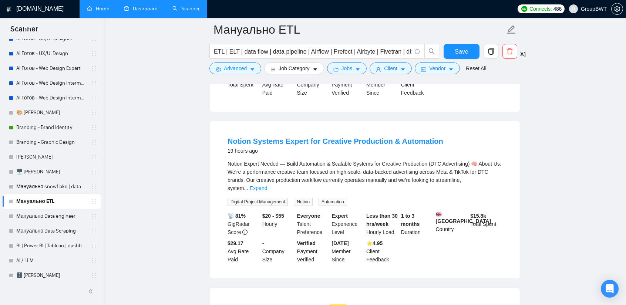
scroll to position [888, 0]
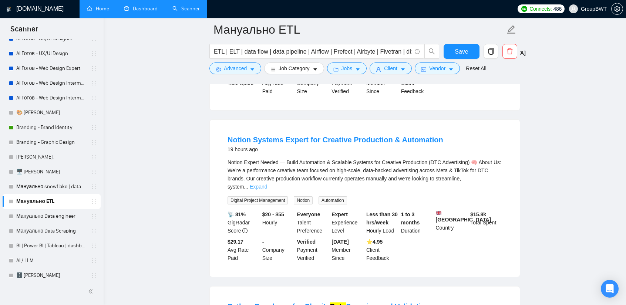
click at [267, 184] on link "Expand" at bounding box center [258, 187] width 17 height 6
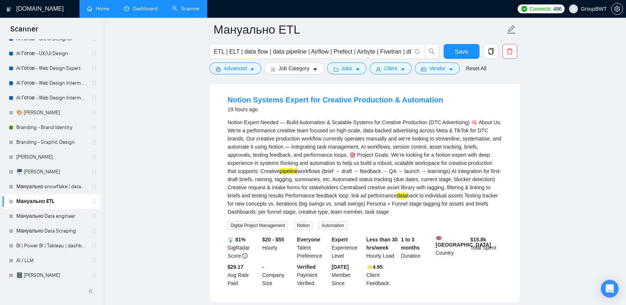
scroll to position [925, 0]
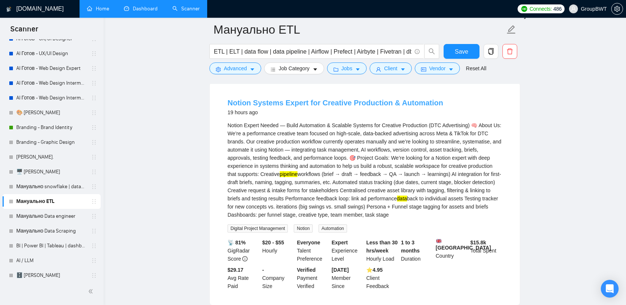
click at [356, 99] on link "Notion Systems Expert for Creative Production & Automation" at bounding box center [336, 103] width 216 height 8
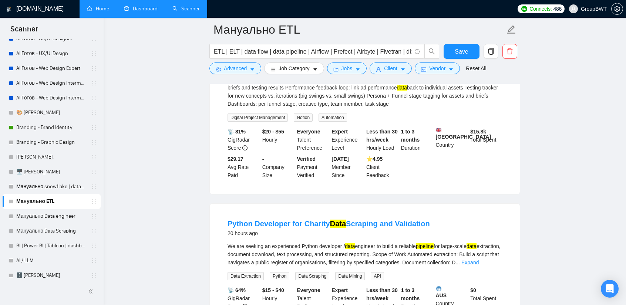
scroll to position [1147, 0]
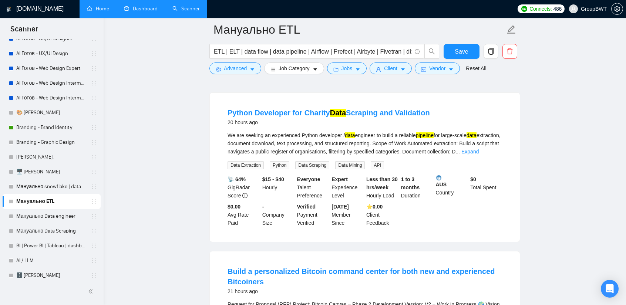
drag, startPoint x: 222, startPoint y: 101, endPoint x: 435, endPoint y: 105, distance: 213.2
click at [435, 105] on li "Python Developer for Charity Data Scraping and Validation 20 hours ago We are s…" at bounding box center [365, 167] width 292 height 131
copy link "Python Developer for Charity Data Scraping and Validation"
drag, startPoint x: 308, startPoint y: 112, endPoint x: 320, endPoint y: 123, distance: 16.8
click at [308, 112] on link "Python Developer for Charity Data Scraping and Validation" at bounding box center [329, 113] width 202 height 8
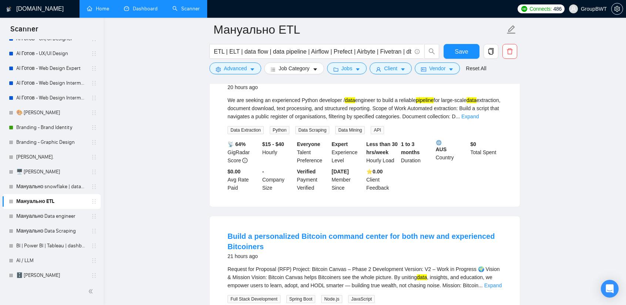
scroll to position [1295, 0]
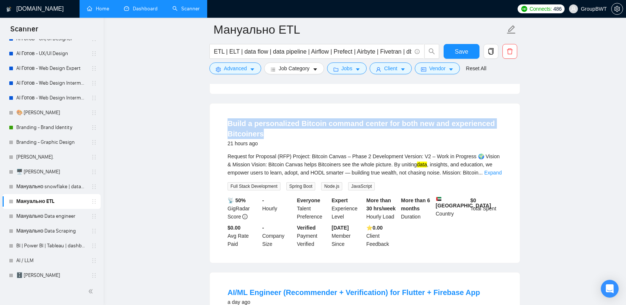
drag, startPoint x: 226, startPoint y: 113, endPoint x: 336, endPoint y: 135, distance: 112.8
click at [336, 135] on li "Build a personalized Bitcoin command center for both new and experienced Bitcoi…" at bounding box center [365, 183] width 292 height 142
copy link "Build a personalized Bitcoin command center for both new and experienced Bitcoi…"
click at [491, 170] on link "Expand" at bounding box center [492, 173] width 17 height 6
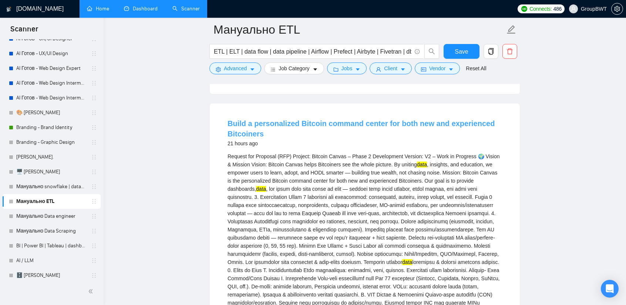
click at [317, 122] on link "Build a personalized Bitcoin command center for both new and experienced Bitcoi…" at bounding box center [361, 129] width 267 height 18
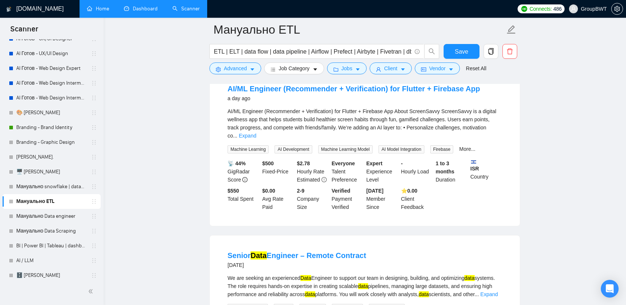
scroll to position [1998, 0]
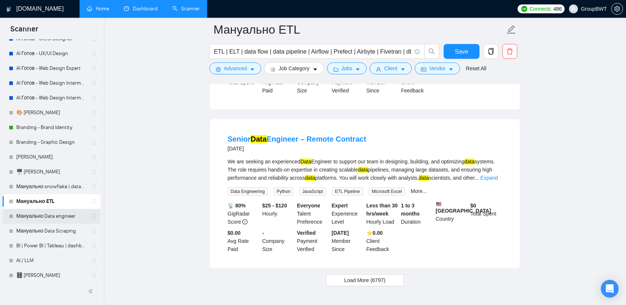
click at [44, 217] on link "Мануально Data engineer" at bounding box center [51, 216] width 70 height 15
click at [465, 51] on span "Save" at bounding box center [461, 51] width 13 height 9
click at [250, 69] on icon "caret-down" at bounding box center [252, 69] width 5 height 5
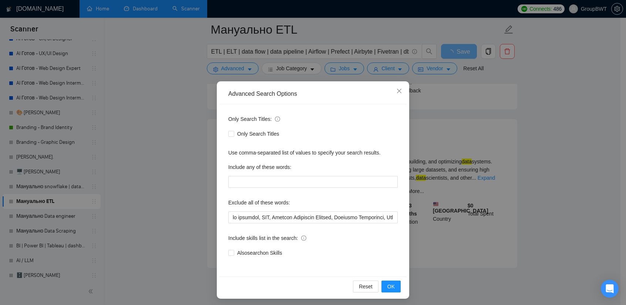
click at [301, 224] on div "Only Search Titles: Only Search Titles Use comma-separated list of values to sp…" at bounding box center [312, 190] width 187 height 172
click at [305, 216] on input "text" at bounding box center [312, 218] width 169 height 12
click at [392, 90] on span "Close" at bounding box center [399, 91] width 20 height 20
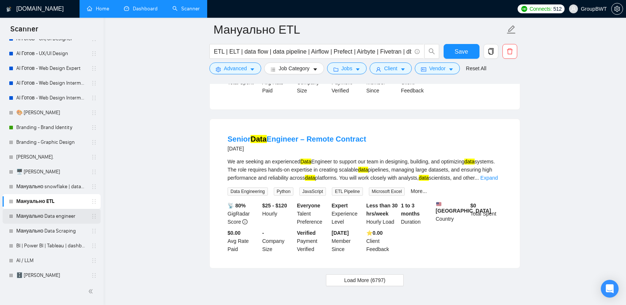
click at [47, 219] on link "Мануально Data engineer" at bounding box center [51, 216] width 70 height 15
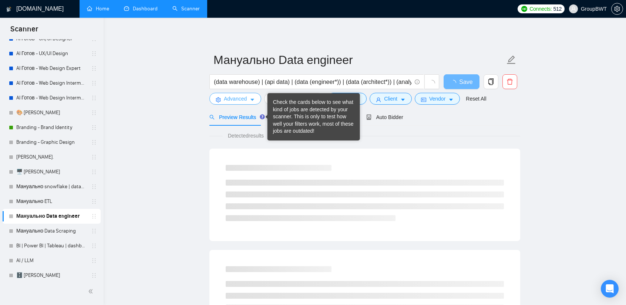
click at [242, 100] on span "Advanced" at bounding box center [235, 99] width 23 height 8
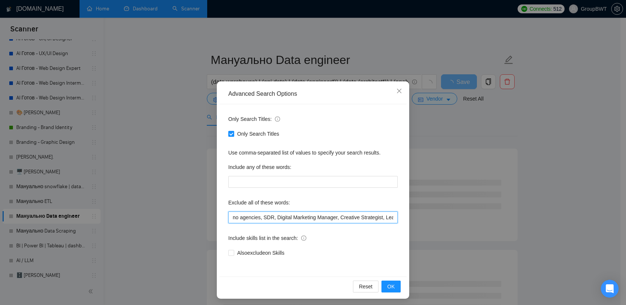
click at [292, 219] on input "no agencies, SDR, Digital Marketing Manager, Creative Strategist, Lead Generati…" at bounding box center [312, 218] width 169 height 12
paste input "Sales Manager, "Email Management", "help me", "help speed up", Azure Data Wareh…"
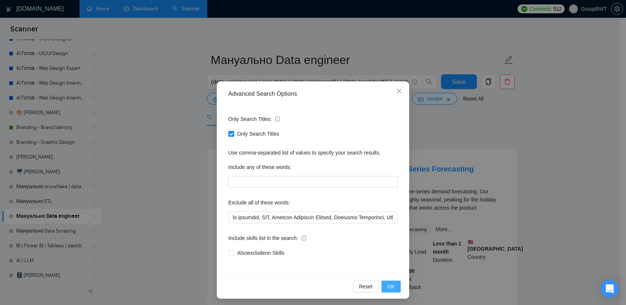
click at [388, 285] on span "OK" at bounding box center [390, 287] width 7 height 8
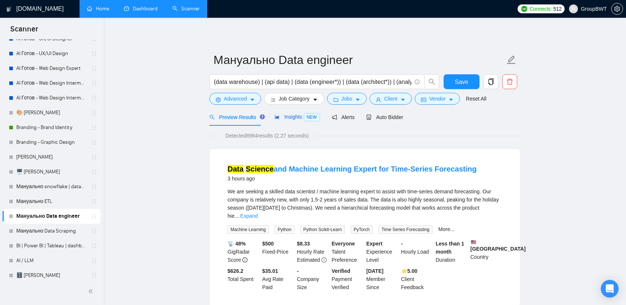
click at [295, 119] on span "Insights NEW" at bounding box center [297, 117] width 45 height 6
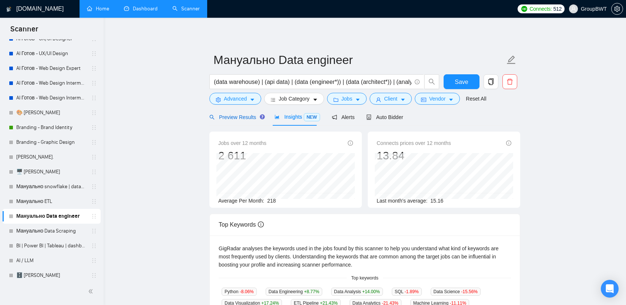
click at [229, 118] on span "Preview Results" at bounding box center [235, 117] width 53 height 6
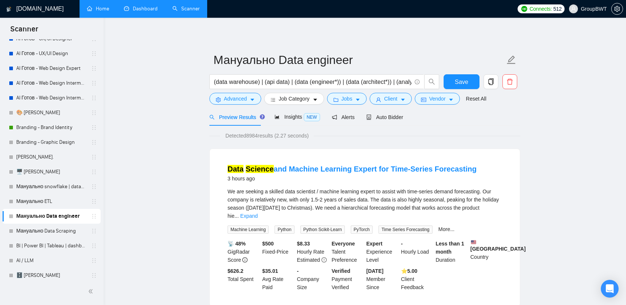
click at [472, 73] on form "Мануально Data engineer (data warehouse) | (api data) | (data (engineer*)) | (d…" at bounding box center [364, 78] width 311 height 60
click at [459, 79] on span "Save" at bounding box center [461, 81] width 13 height 9
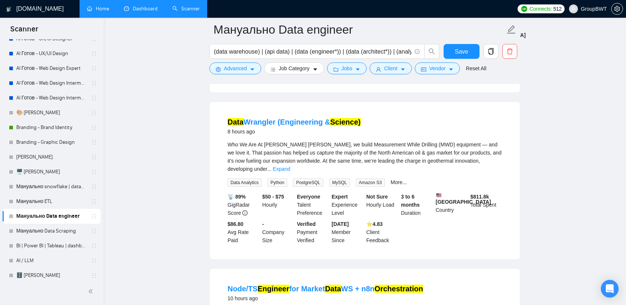
scroll to position [222, 0]
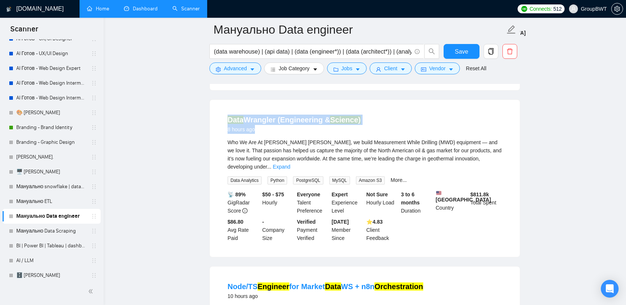
drag, startPoint x: 224, startPoint y: 108, endPoint x: 554, endPoint y: 118, distance: 329.5
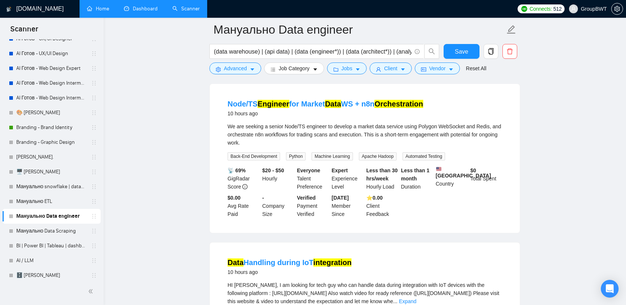
scroll to position [407, 0]
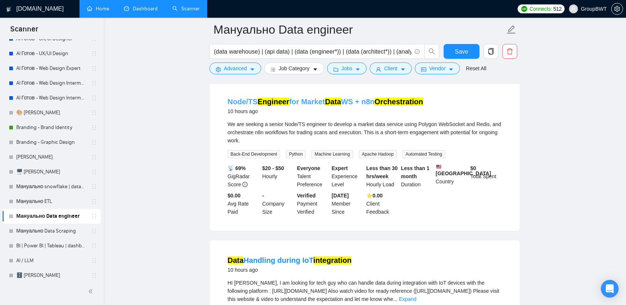
click at [319, 98] on link "Node/TS Engineer for Market Data WS + n8n Orchestration" at bounding box center [326, 102] width 196 height 8
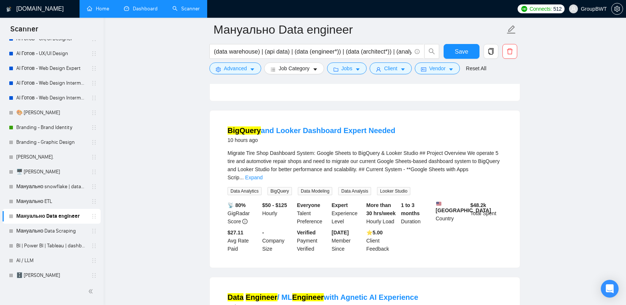
scroll to position [703, 0]
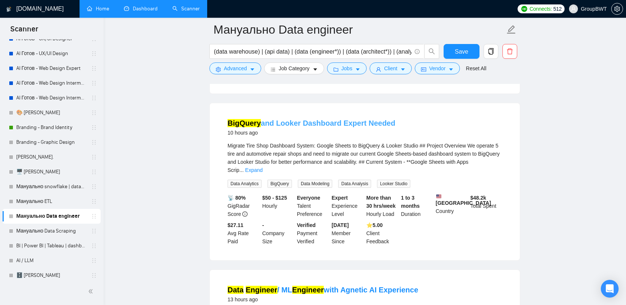
click at [341, 127] on link "BigQuery and Looker Dashboard Expert Needed" at bounding box center [312, 123] width 168 height 8
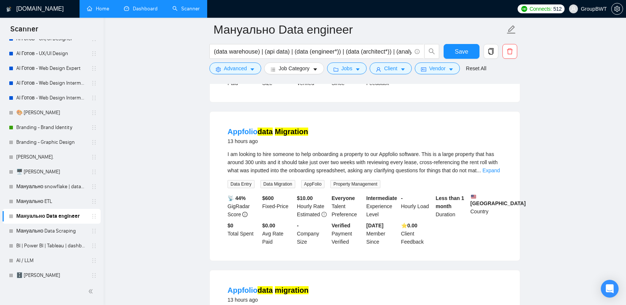
scroll to position [1036, 0]
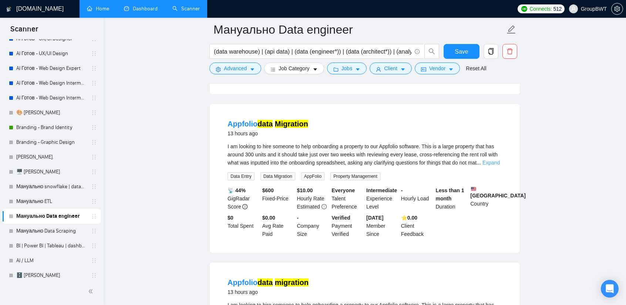
click at [491, 160] on link "Expand" at bounding box center [490, 163] width 17 height 6
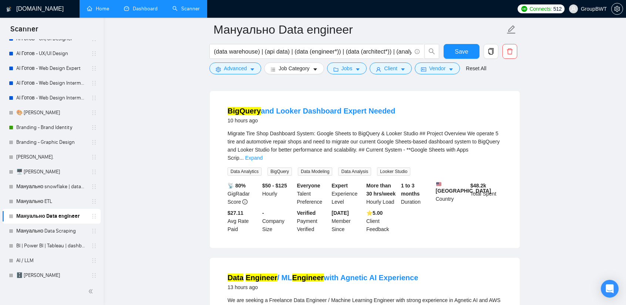
scroll to position [703, 0]
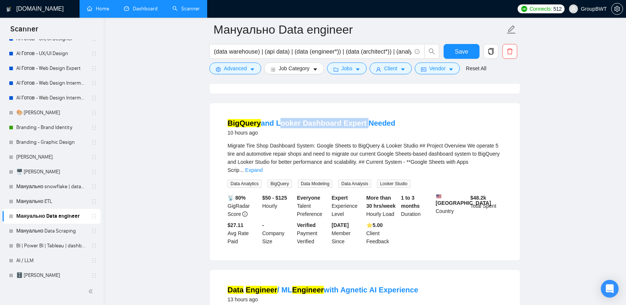
drag, startPoint x: 277, startPoint y: 119, endPoint x: 359, endPoint y: 120, distance: 82.5
click at [359, 120] on li "BigQuery and Looker Dashboard Expert Needed 10 hours ago Migrate Tire Shop Dash…" at bounding box center [365, 181] width 292 height 139
click at [237, 68] on span "Advanced" at bounding box center [235, 68] width 23 height 8
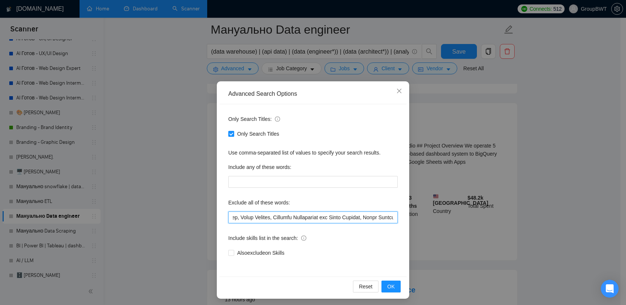
scroll to position [0, 2181]
drag, startPoint x: 365, startPoint y: 218, endPoint x: 499, endPoint y: 223, distance: 134.8
click at [499, 223] on div "Advanced Search Options Only Search Titles: Only Search Titles Use comma-separa…" at bounding box center [313, 152] width 626 height 305
click at [389, 215] on input "text" at bounding box center [312, 218] width 169 height 12
paste input "Looker Dashboard Expert"
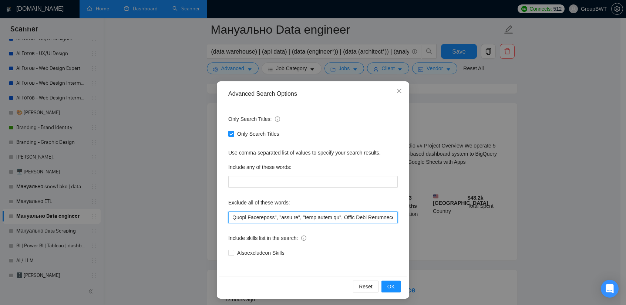
scroll to position [0, 2239]
paste input "Looker Dashboard Expert"
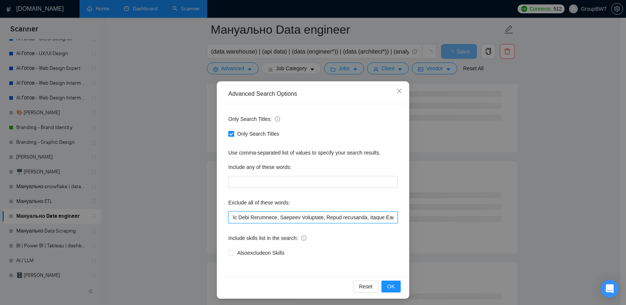
drag, startPoint x: 369, startPoint y: 217, endPoint x: 349, endPoint y: 219, distance: 20.1
click at [349, 219] on input "text" at bounding box center [312, 218] width 169 height 12
type input "no agencies, SDR, Digital Marketing Manager, Creative Strategist, Lead Generati…"
click at [393, 286] on button "OK" at bounding box center [390, 287] width 19 height 12
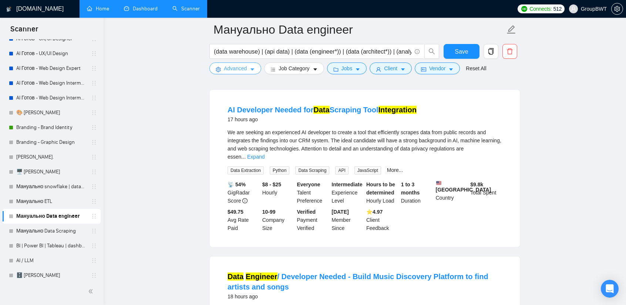
scroll to position [1369, 0]
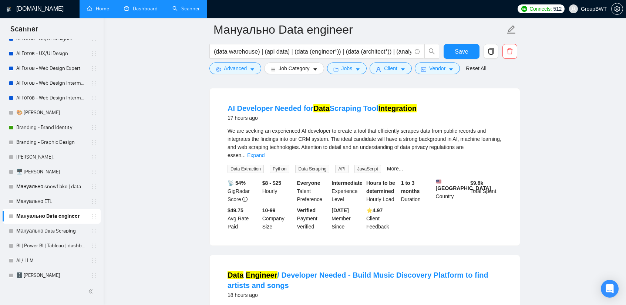
click at [265, 152] on link "Expand" at bounding box center [255, 155] width 17 height 6
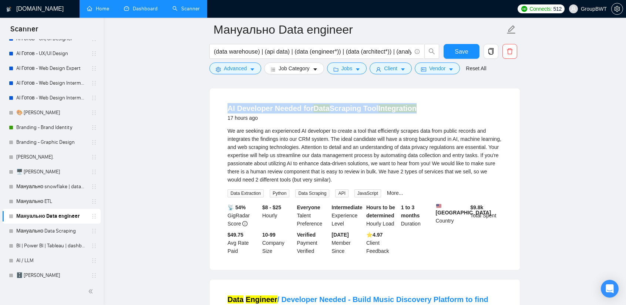
drag, startPoint x: 257, startPoint y: 103, endPoint x: 430, endPoint y: 92, distance: 173.1
click at [440, 109] on li "AI Developer Needed for Data Scraping Tool Integration 17 hours ago We are seek…" at bounding box center [365, 179] width 292 height 164
click at [340, 108] on link "AI Developer Needed for Data Scraping Tool Integration" at bounding box center [322, 108] width 189 height 8
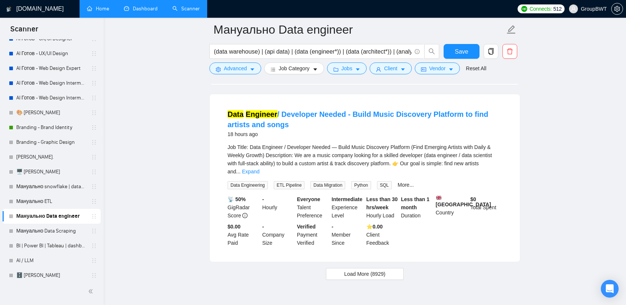
scroll to position [1551, 0]
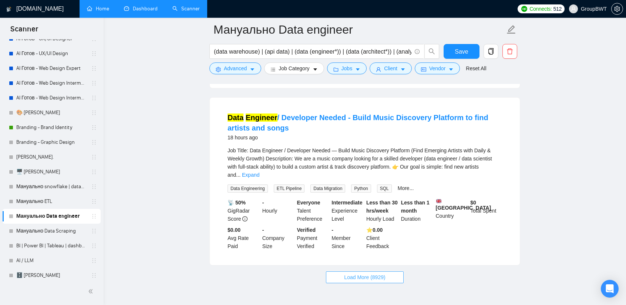
click at [359, 278] on span "Load More (8929)" at bounding box center [364, 277] width 41 height 8
drag, startPoint x: 224, startPoint y: 111, endPoint x: 309, endPoint y: 131, distance: 86.5
click at [309, 131] on div "Data Engineer / Developer Needed - Build Music Discovery Platform to find artis…" at bounding box center [365, 182] width 310 height 168
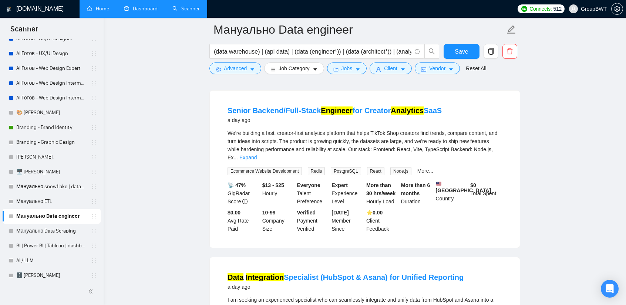
scroll to position [1736, 0]
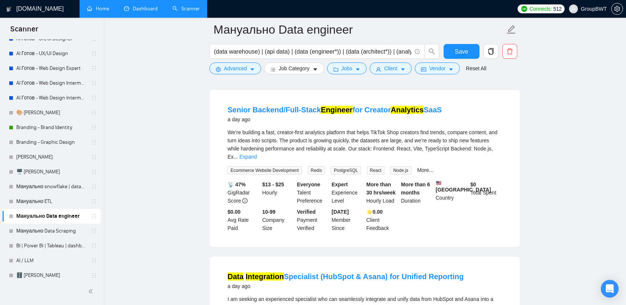
drag, startPoint x: 228, startPoint y: 102, endPoint x: 441, endPoint y: 109, distance: 213.2
click at [441, 109] on li "Senior Backend/Full‑Stack Engineer for Creator Analytics SaaS a day ago We’re b…" at bounding box center [365, 168] width 292 height 139
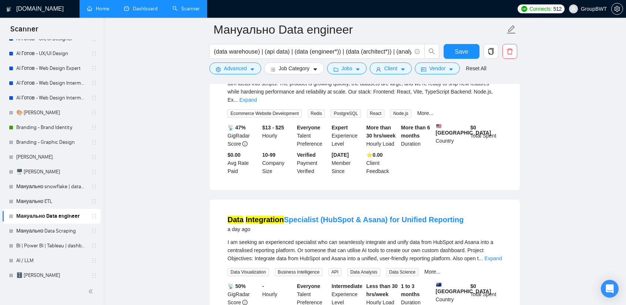
scroll to position [1884, 0]
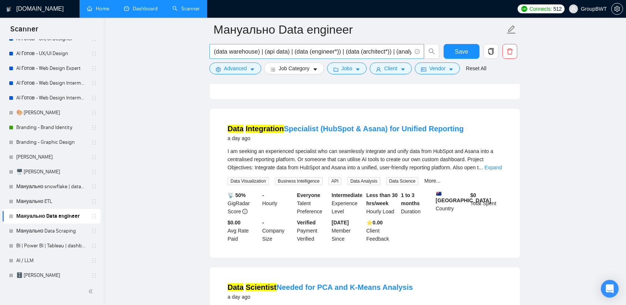
drag, startPoint x: 52, startPoint y: 232, endPoint x: 386, endPoint y: 45, distance: 382.5
click at [52, 232] on link "Мануально Data Scraping" at bounding box center [51, 231] width 70 height 15
click at [445, 55] on button "Save" at bounding box center [462, 51] width 36 height 15
click at [252, 68] on icon "caret-down" at bounding box center [252, 69] width 5 height 5
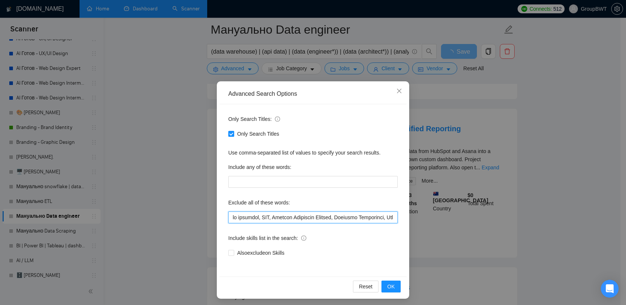
click at [323, 219] on input "text" at bounding box center [312, 218] width 169 height 12
click at [390, 286] on span "OK" at bounding box center [390, 287] width 7 height 8
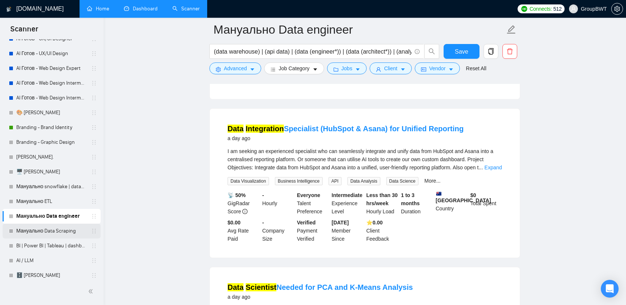
click at [46, 235] on link "Мануально Data Scraping" at bounding box center [51, 231] width 70 height 15
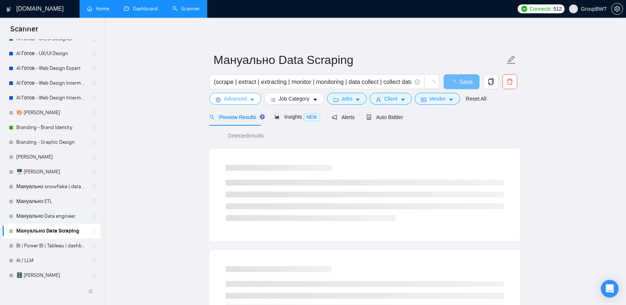
click at [238, 101] on span "Advanced" at bounding box center [235, 99] width 23 height 8
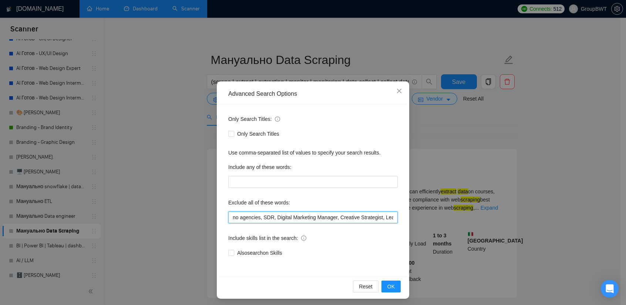
click at [287, 216] on input "no agencies, SDR, Digital Marketing Manager, Creative Strategist, Lead Generati…" at bounding box center [312, 218] width 169 height 12
paste input "Sales Manager, "Email Management", "help me", "help speed up", Azure Data Wareh…"
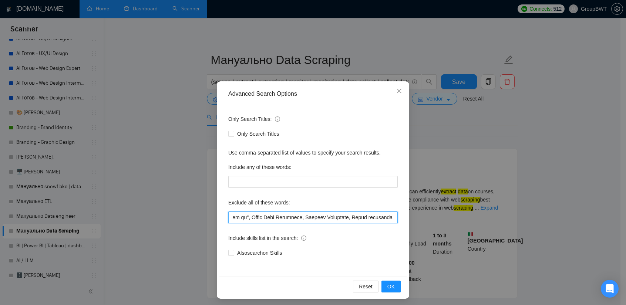
drag, startPoint x: 382, startPoint y: 215, endPoint x: 464, endPoint y: 223, distance: 82.2
click at [466, 222] on div "Advanced Search Options Only Search Titles: Only Search Titles Use comma-separa…" at bounding box center [313, 152] width 626 height 305
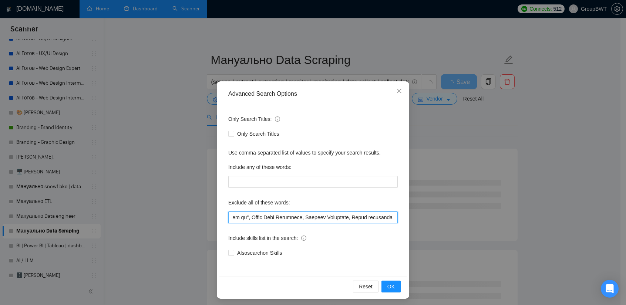
click at [394, 217] on input "text" at bounding box center [312, 218] width 169 height 12
click at [389, 216] on input "text" at bounding box center [312, 218] width 169 height 12
type input "no agencies, SDR, Digital Marketing Manager, Creative Strategist, Lead Generati…"
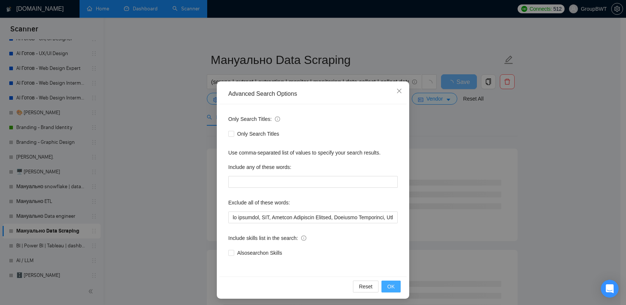
drag, startPoint x: 384, startPoint y: 280, endPoint x: 384, endPoint y: 284, distance: 3.7
click at [384, 282] on div "Reset OK" at bounding box center [312, 287] width 187 height 20
click at [387, 287] on span "OK" at bounding box center [390, 287] width 7 height 8
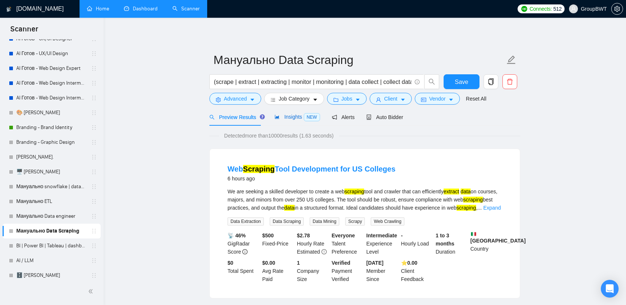
click at [290, 119] on span "Insights NEW" at bounding box center [297, 117] width 45 height 6
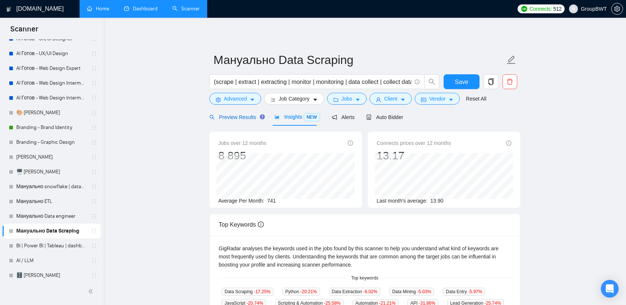
click at [240, 118] on span "Preview Results" at bounding box center [235, 117] width 53 height 6
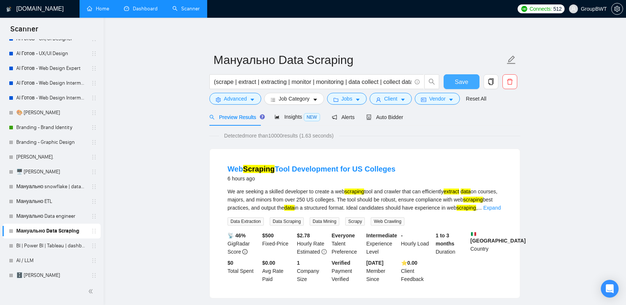
click at [463, 83] on span "Save" at bounding box center [461, 81] width 13 height 9
click at [501, 209] on link "Expand" at bounding box center [491, 208] width 17 height 6
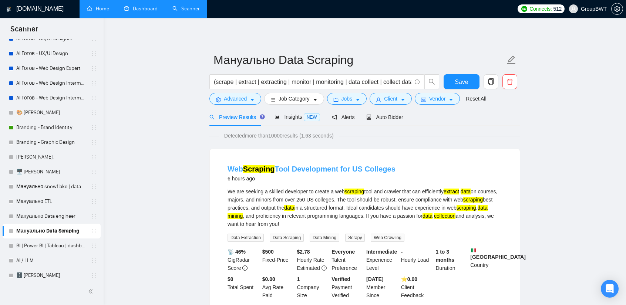
click at [290, 169] on link "Web Scraping Tool Development for US Colleges" at bounding box center [312, 169] width 168 height 8
